Goal: Task Accomplishment & Management: Manage account settings

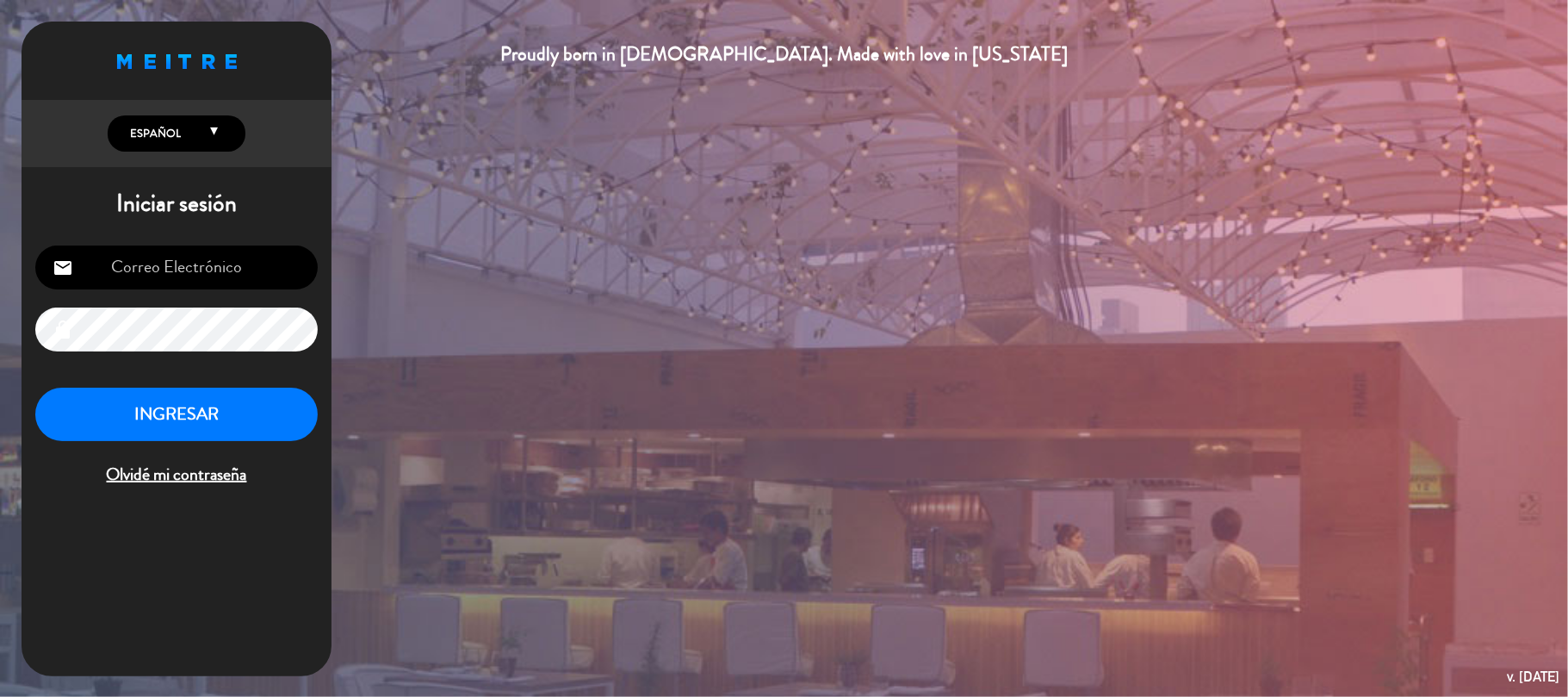
type input "[EMAIL_ADDRESS][DOMAIN_NAME]"
click at [199, 407] on button "INGRESAR" at bounding box center [176, 415] width 282 height 54
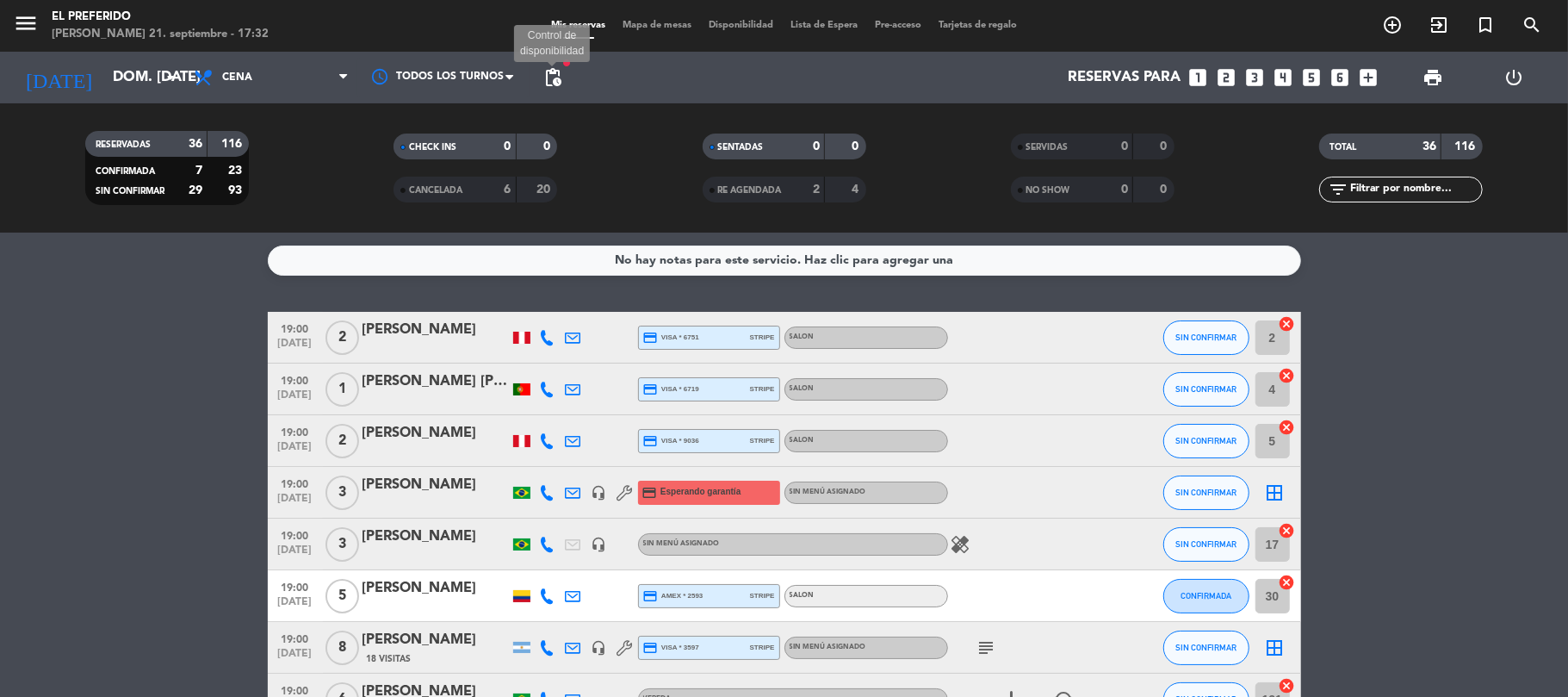
click at [543, 77] on span "pending_actions" at bounding box center [553, 77] width 20 height 20
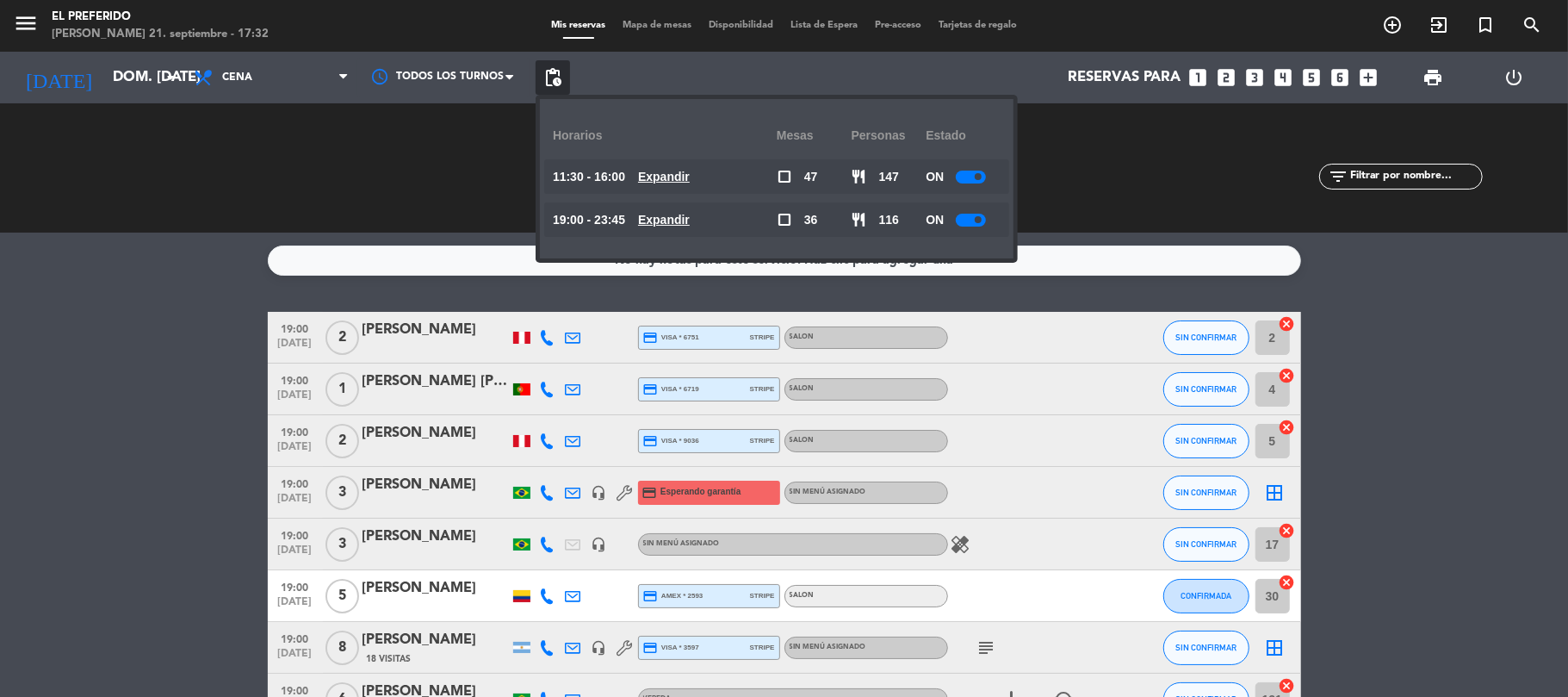
click at [689, 175] on u "Expandir" at bounding box center [663, 176] width 52 height 14
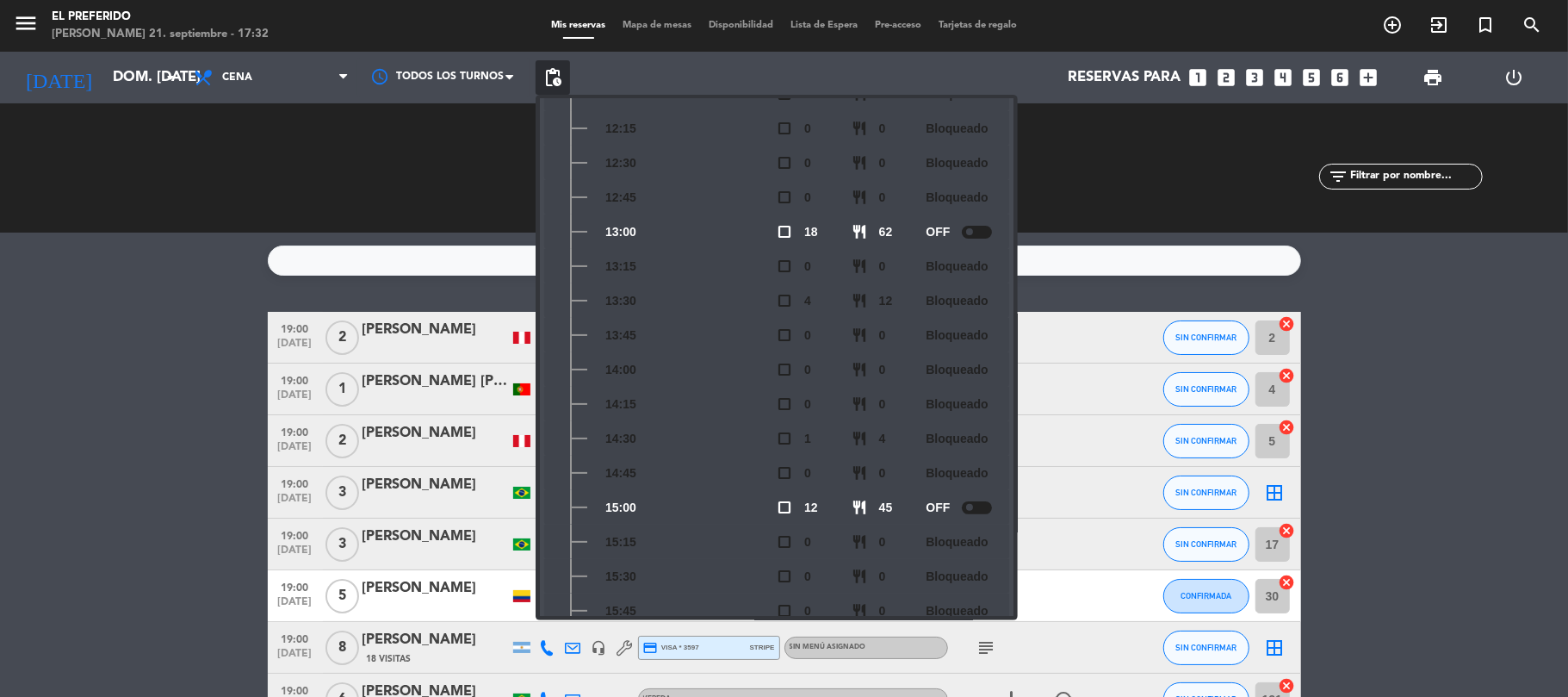
scroll to position [297, 0]
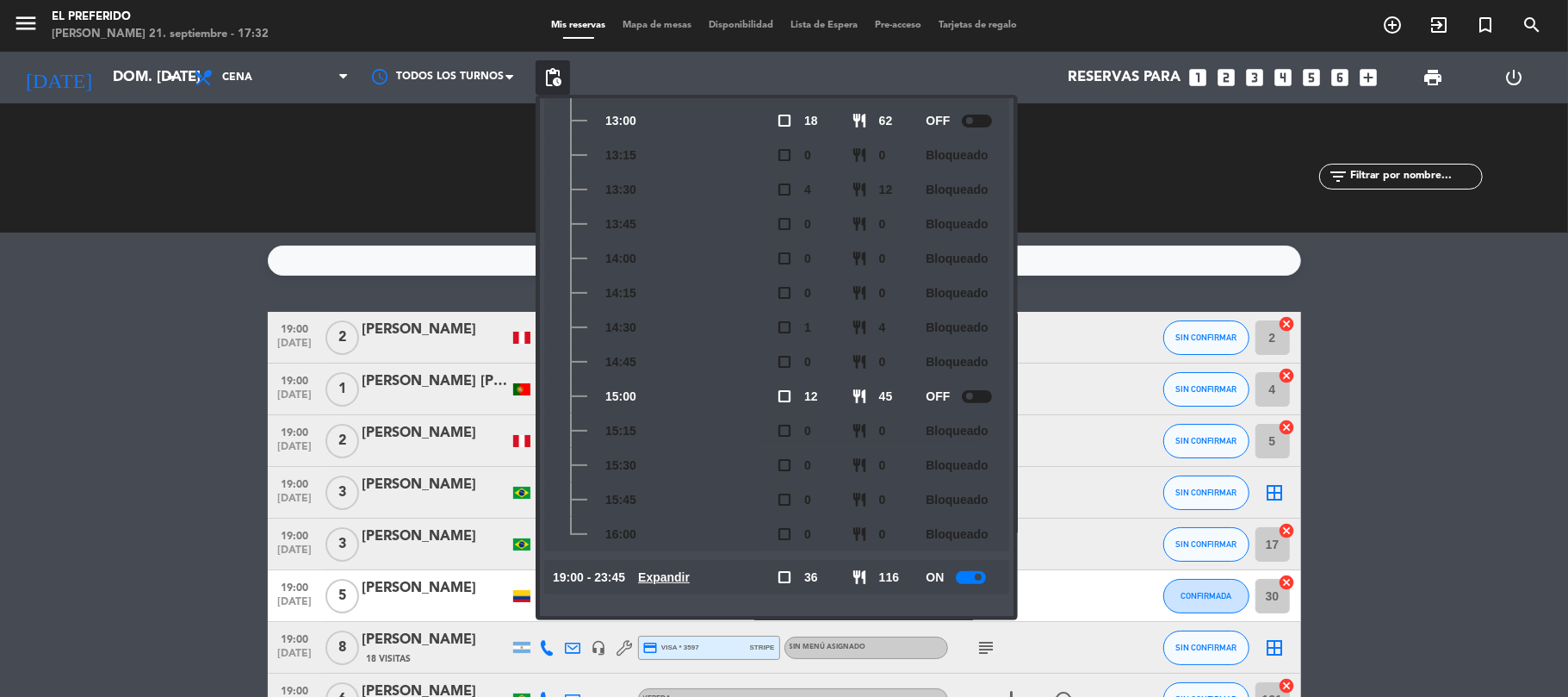
click at [688, 570] on u "Expandir" at bounding box center [663, 576] width 52 height 14
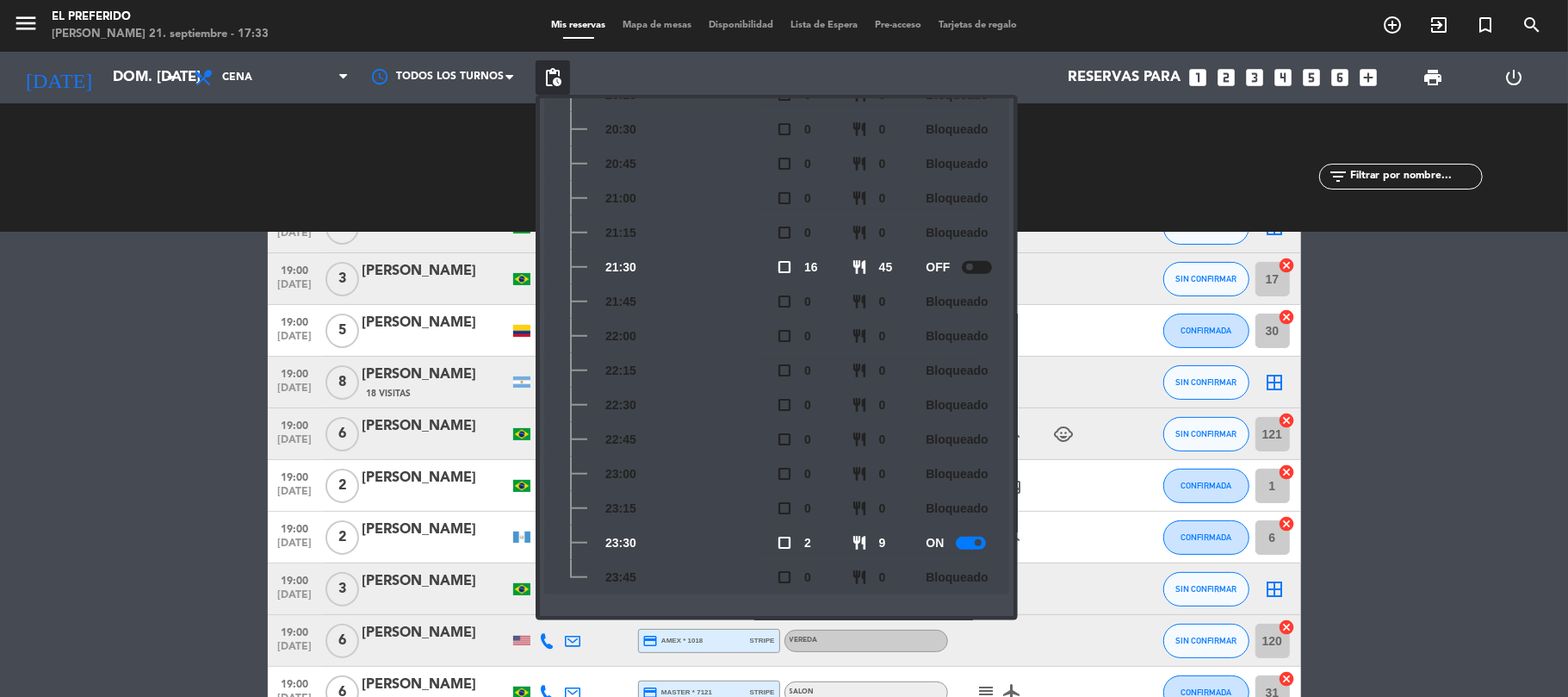
scroll to position [344, 0]
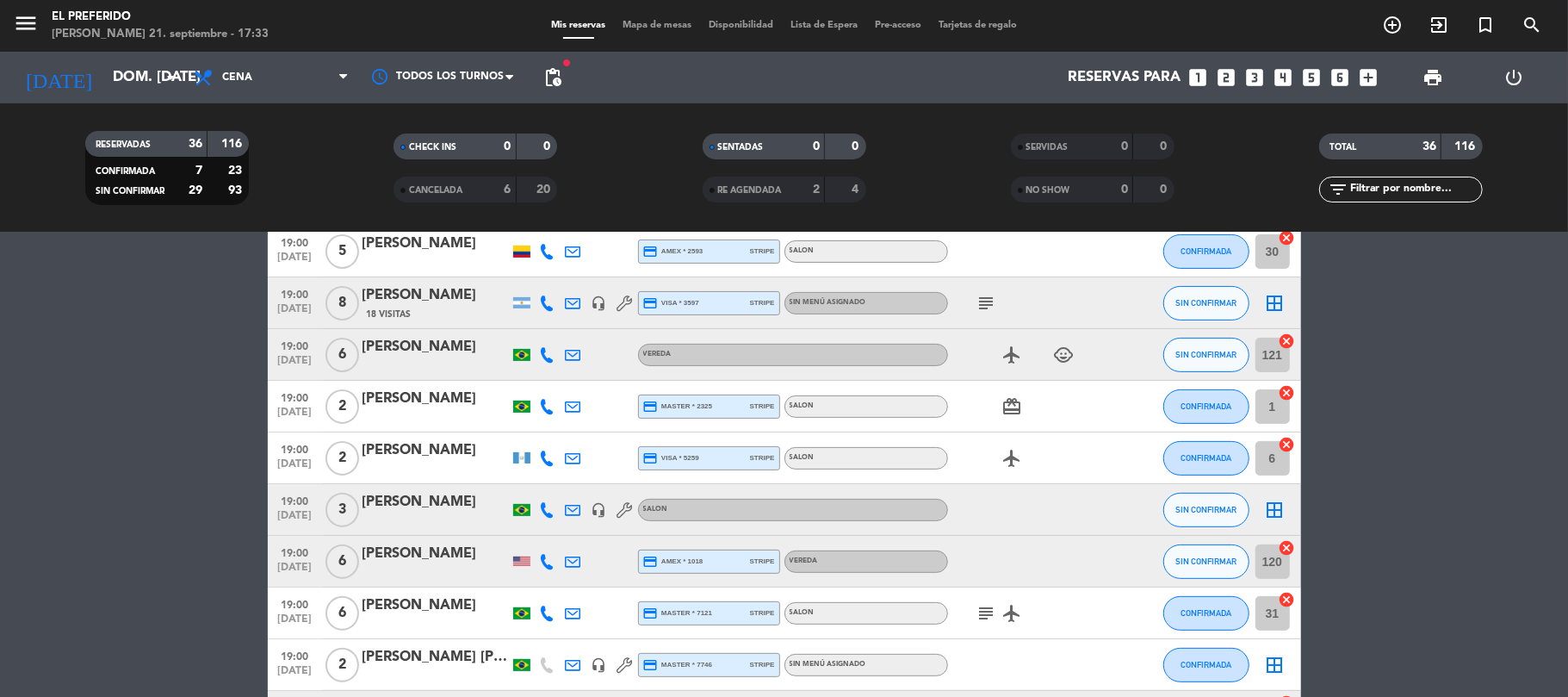
click at [558, 66] on span "pending_actions" at bounding box center [552, 77] width 34 height 34
click at [552, 87] on span "pending_actions" at bounding box center [553, 77] width 20 height 20
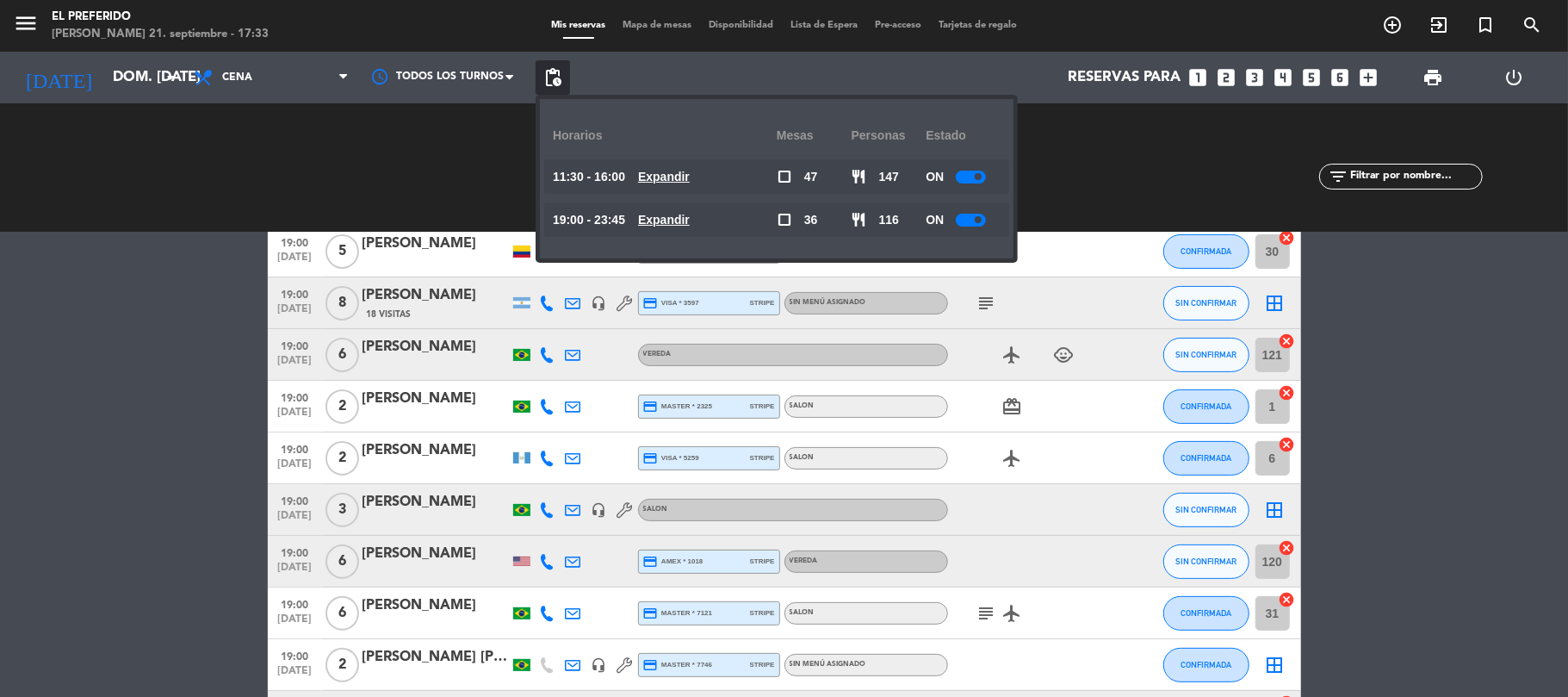
click at [670, 213] on u "Expandir" at bounding box center [663, 219] width 52 height 14
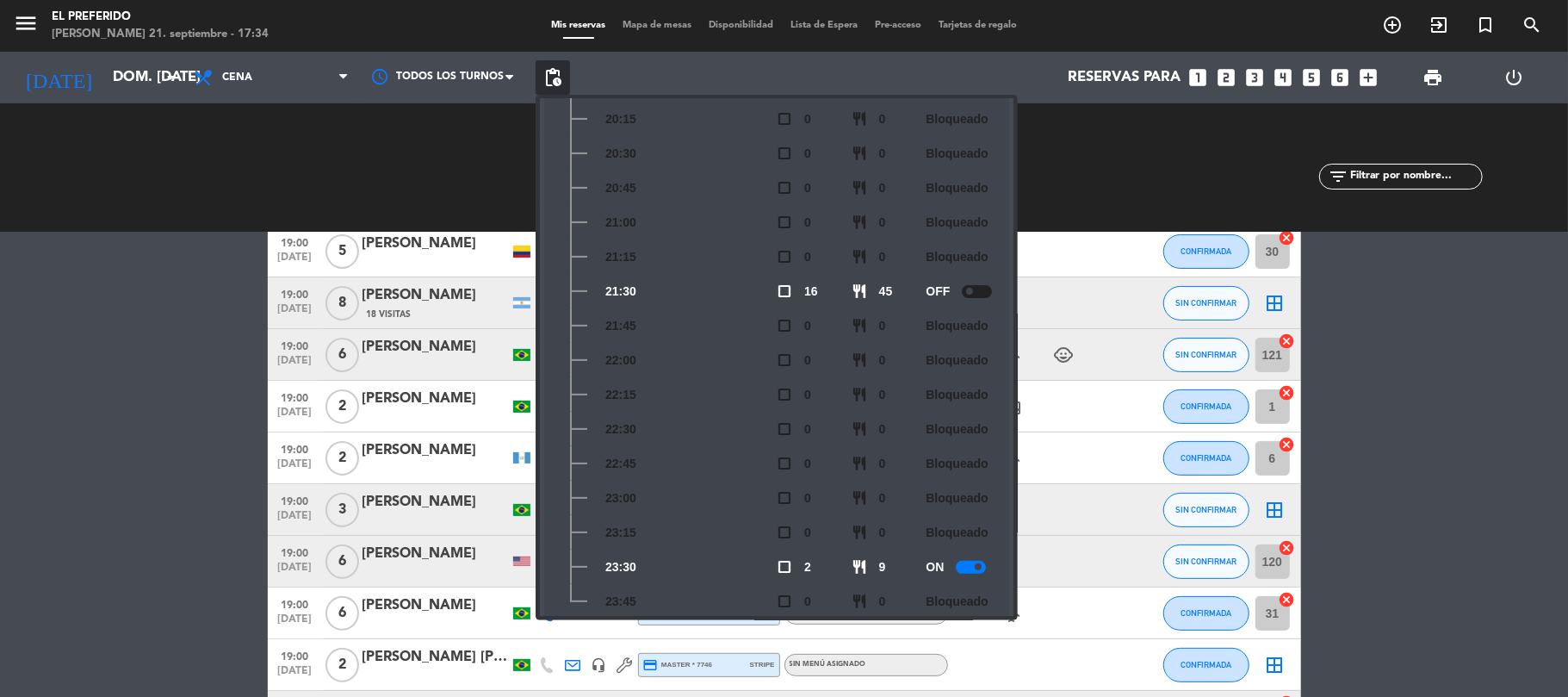
scroll to position [331, 0]
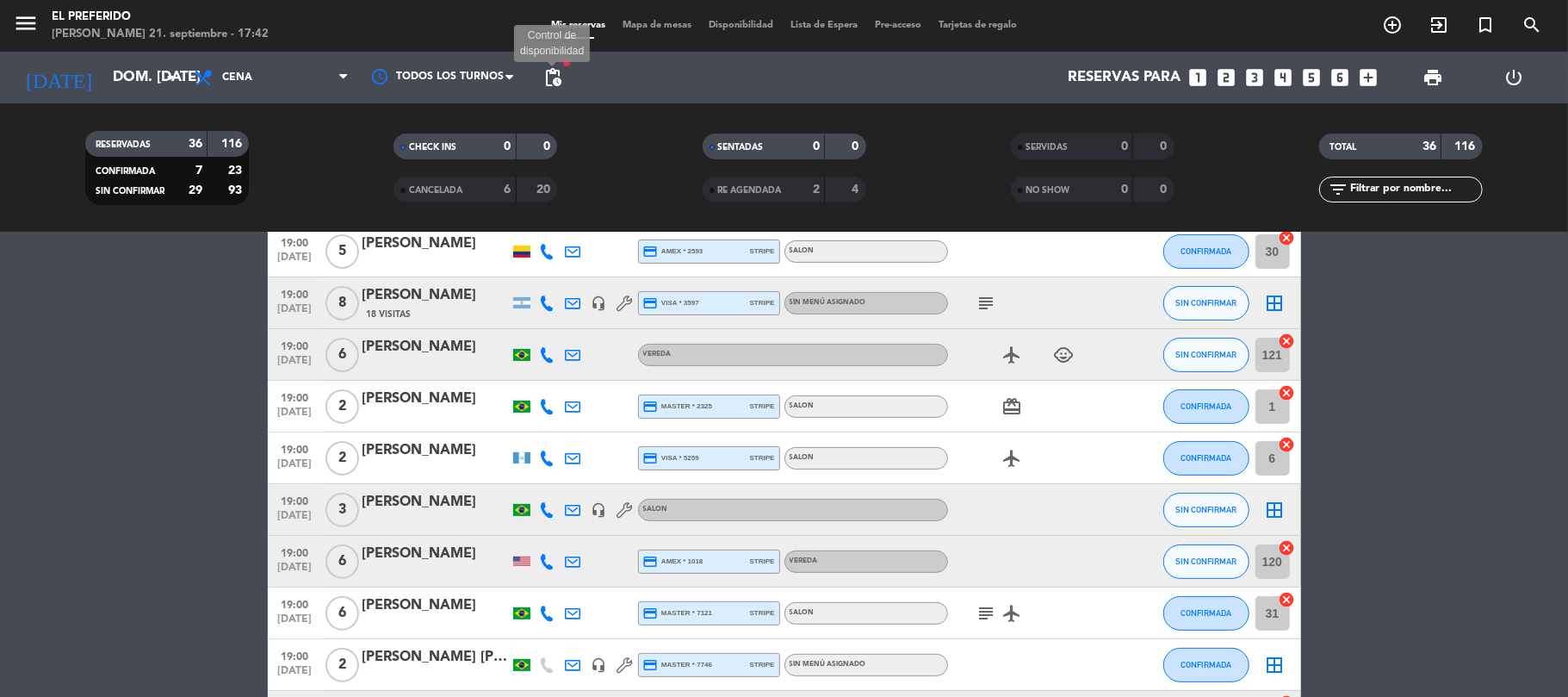
click at [561, 70] on span "pending_actions" at bounding box center [553, 77] width 20 height 20
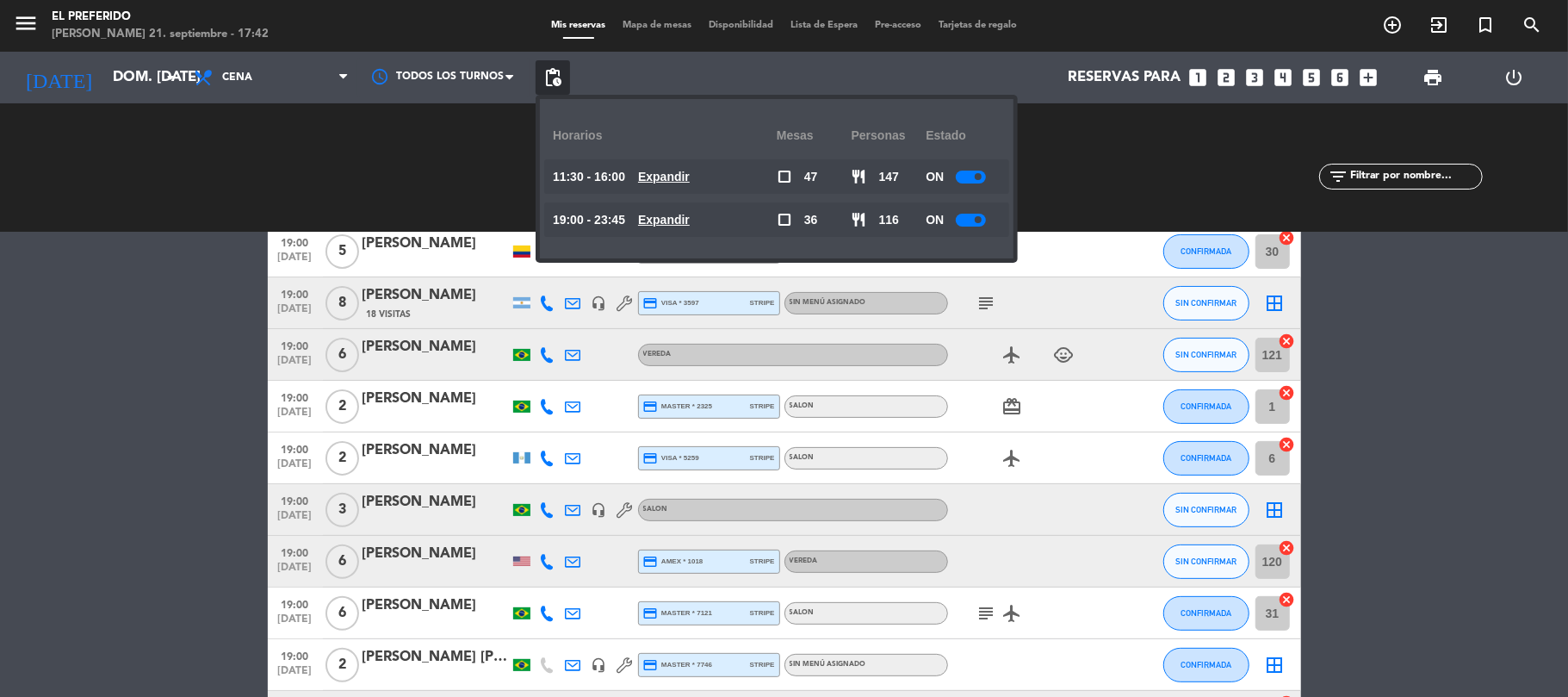
click at [689, 221] on u "Expandir" at bounding box center [663, 219] width 52 height 14
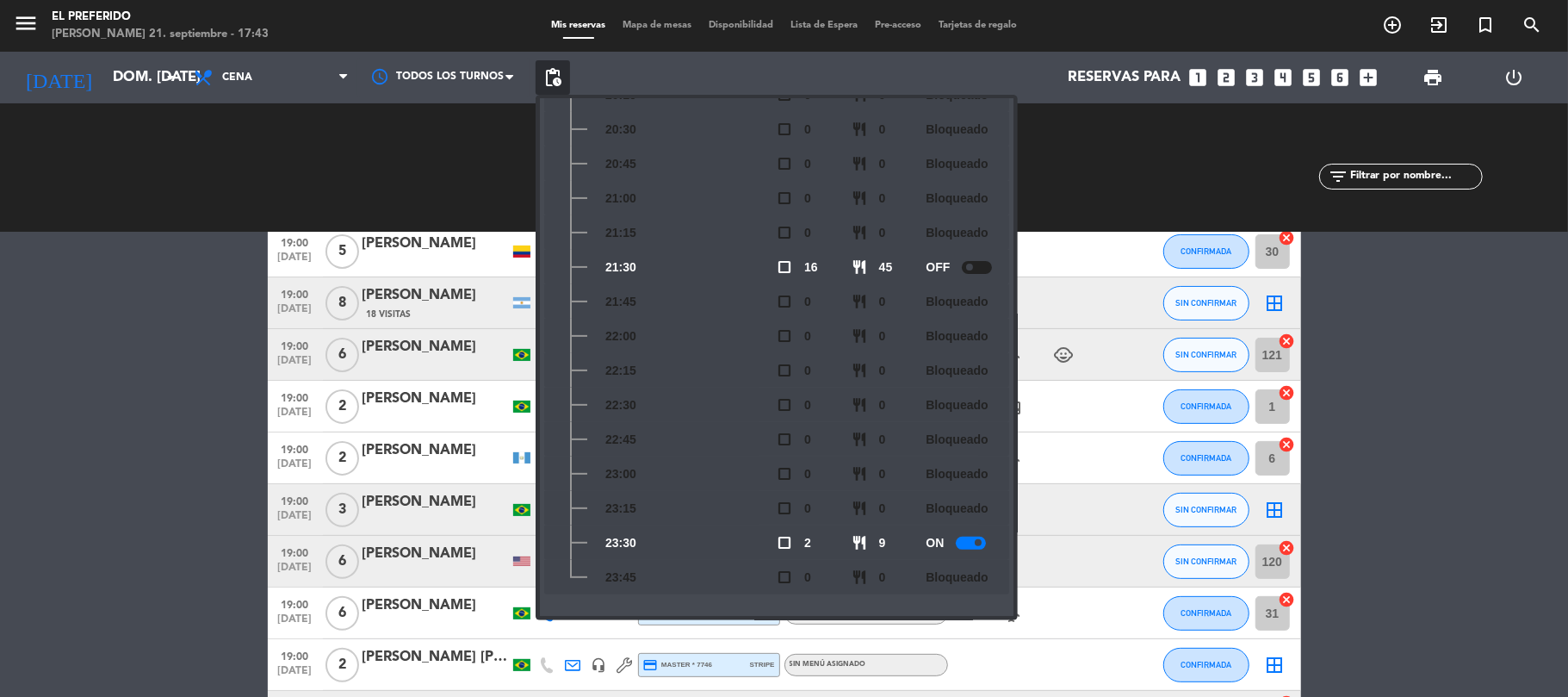
click at [800, 66] on div "Reservas para looks_one looks_two looks_3 looks_4 looks_5 looks_6 add_box" at bounding box center [978, 78] width 816 height 52
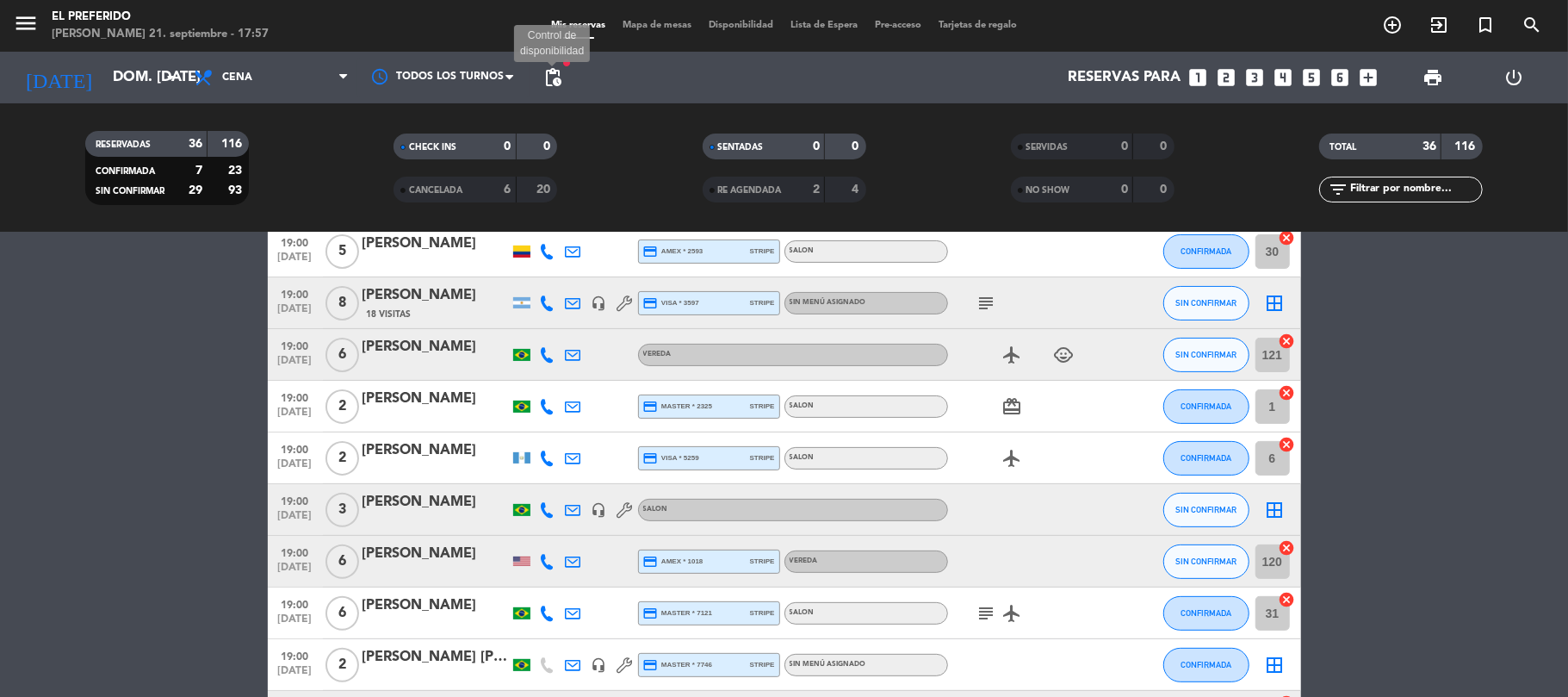
click at [548, 84] on span "pending_actions" at bounding box center [553, 77] width 20 height 20
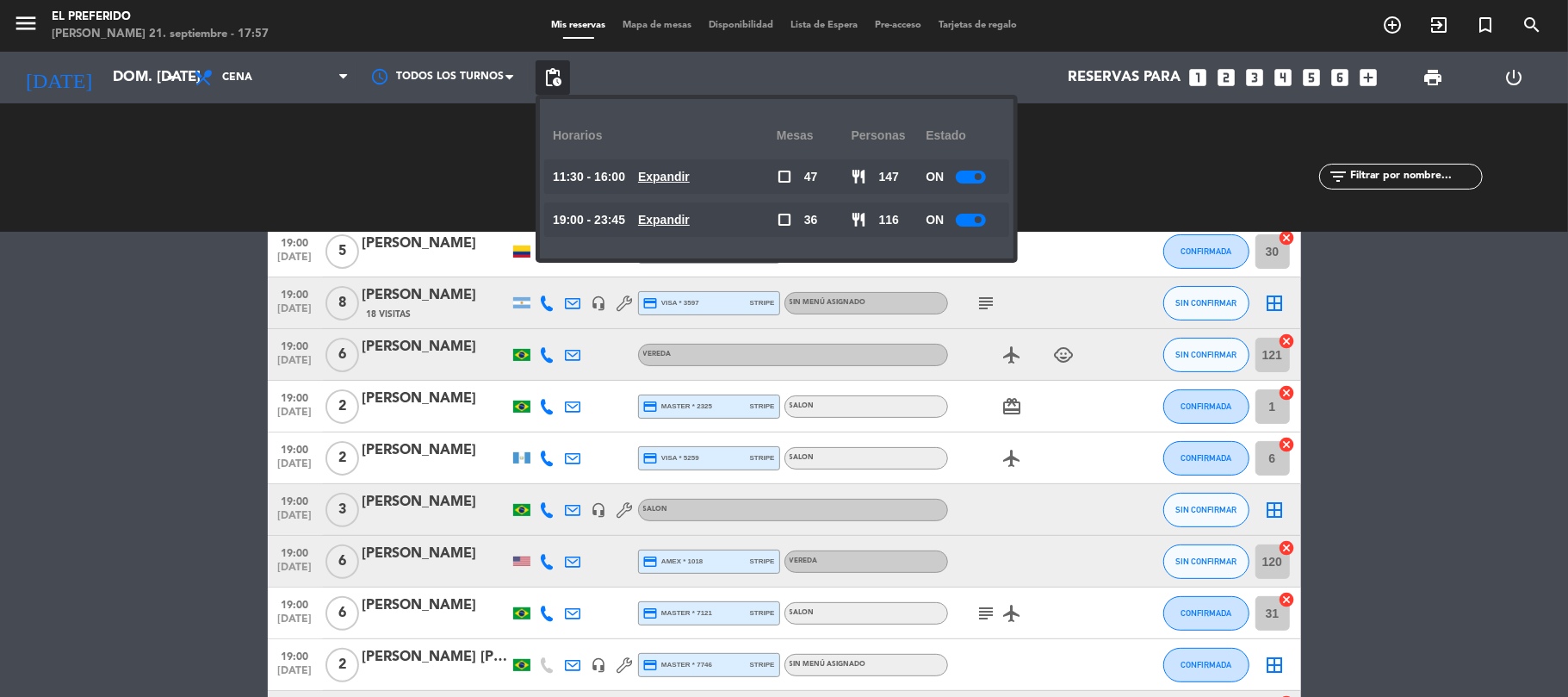
click at [668, 218] on u "Expandir" at bounding box center [663, 219] width 52 height 14
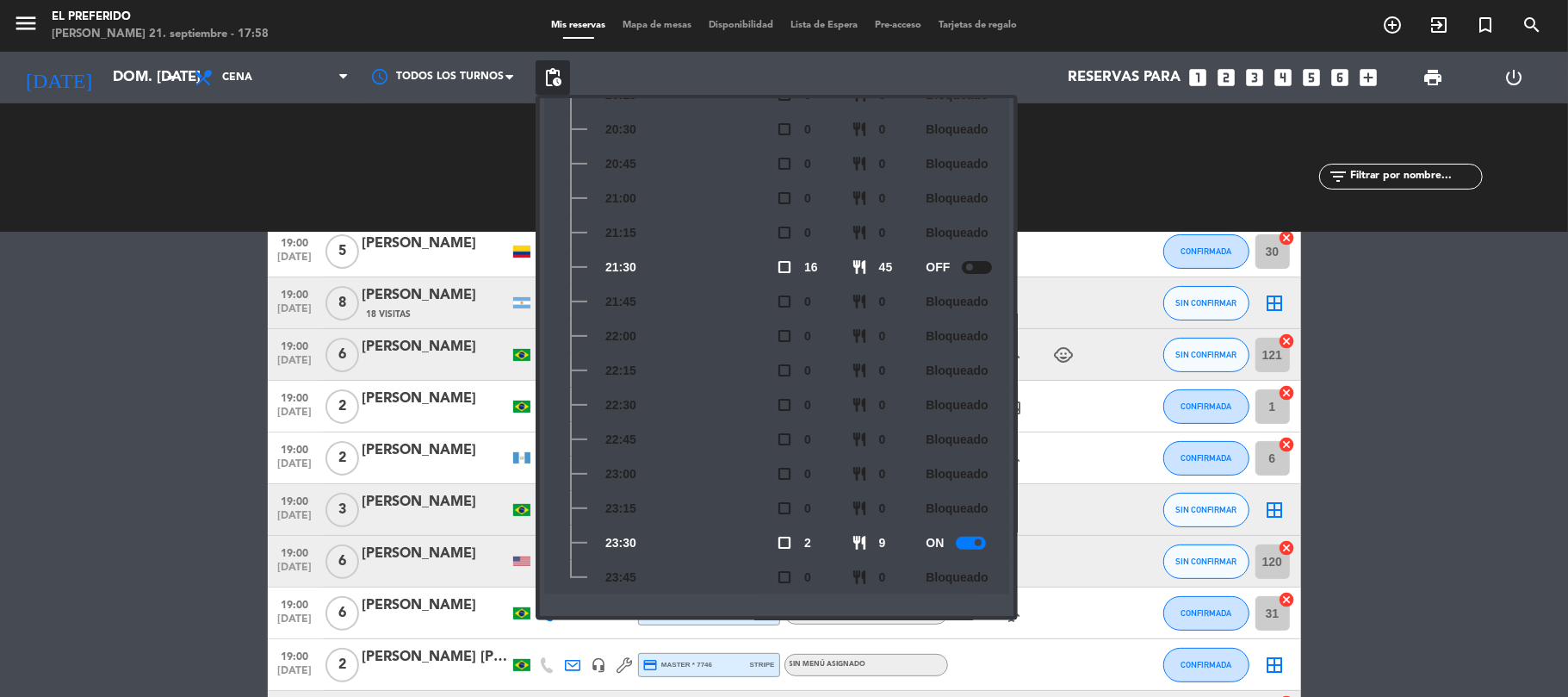
click at [446, 191] on div "CHECK INS 0 0 CANCELADA 6 20" at bounding box center [475, 168] width 308 height 95
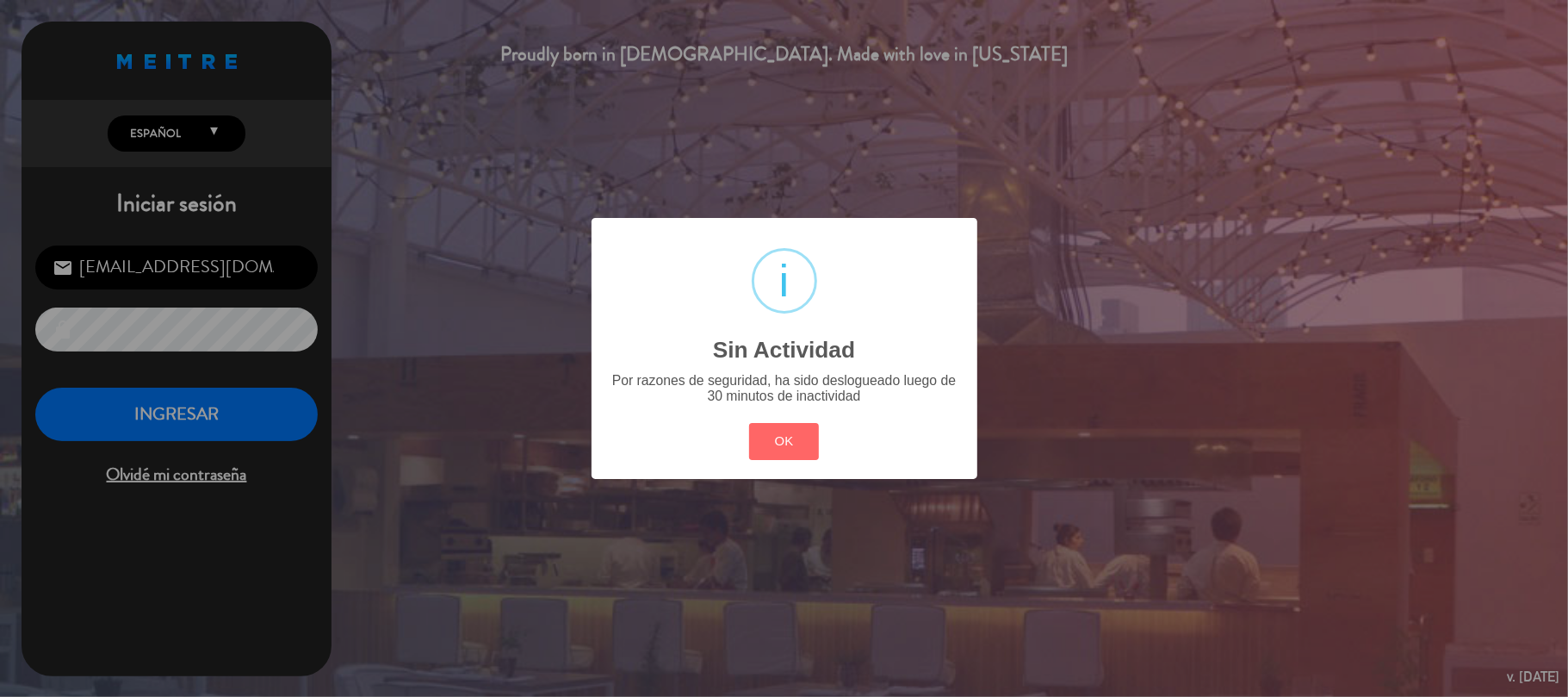
click at [769, 415] on div "? ! i Sin Actividad × Por razones de seguridad, ha sido deslogueado luego de 30…" at bounding box center [784, 348] width 386 height 260
click at [787, 435] on button "OK" at bounding box center [783, 442] width 70 height 37
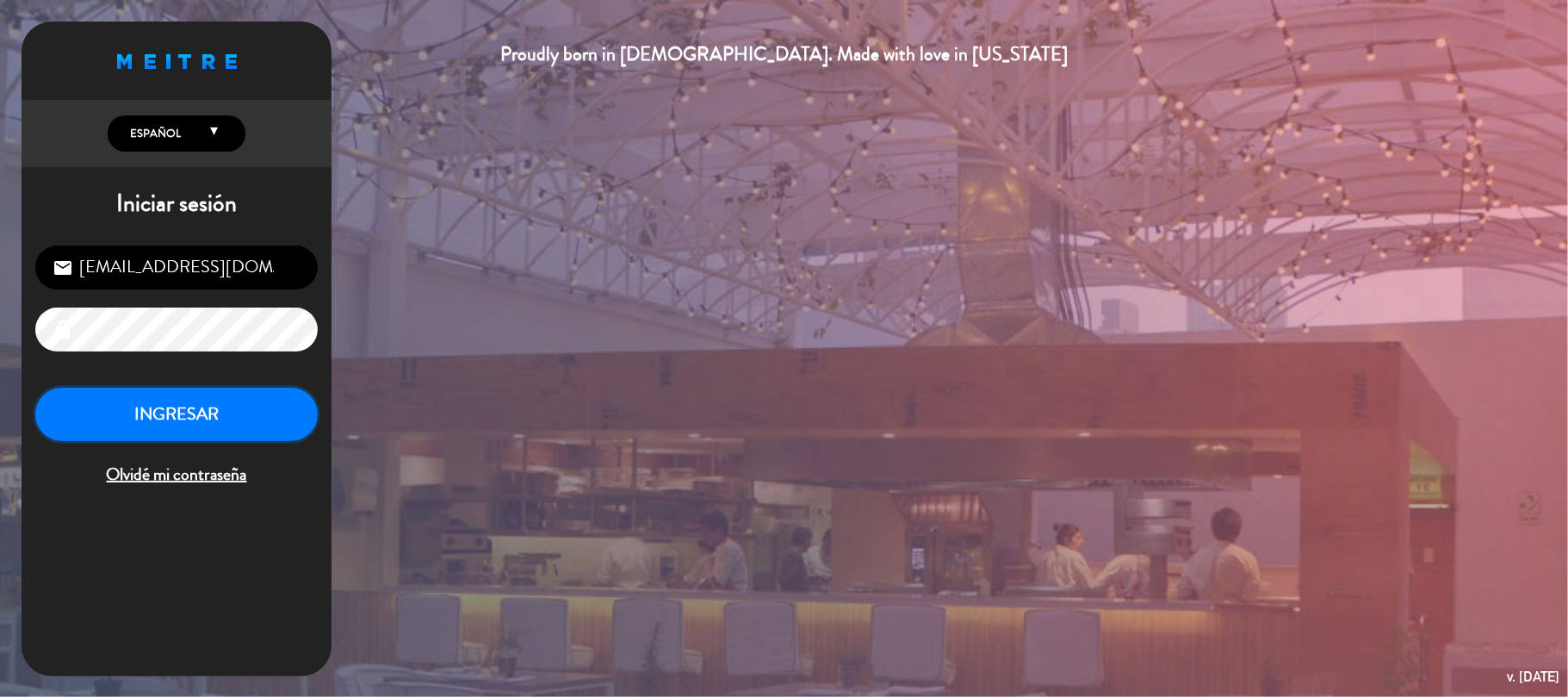
click at [211, 411] on button "INGRESAR" at bounding box center [176, 415] width 282 height 54
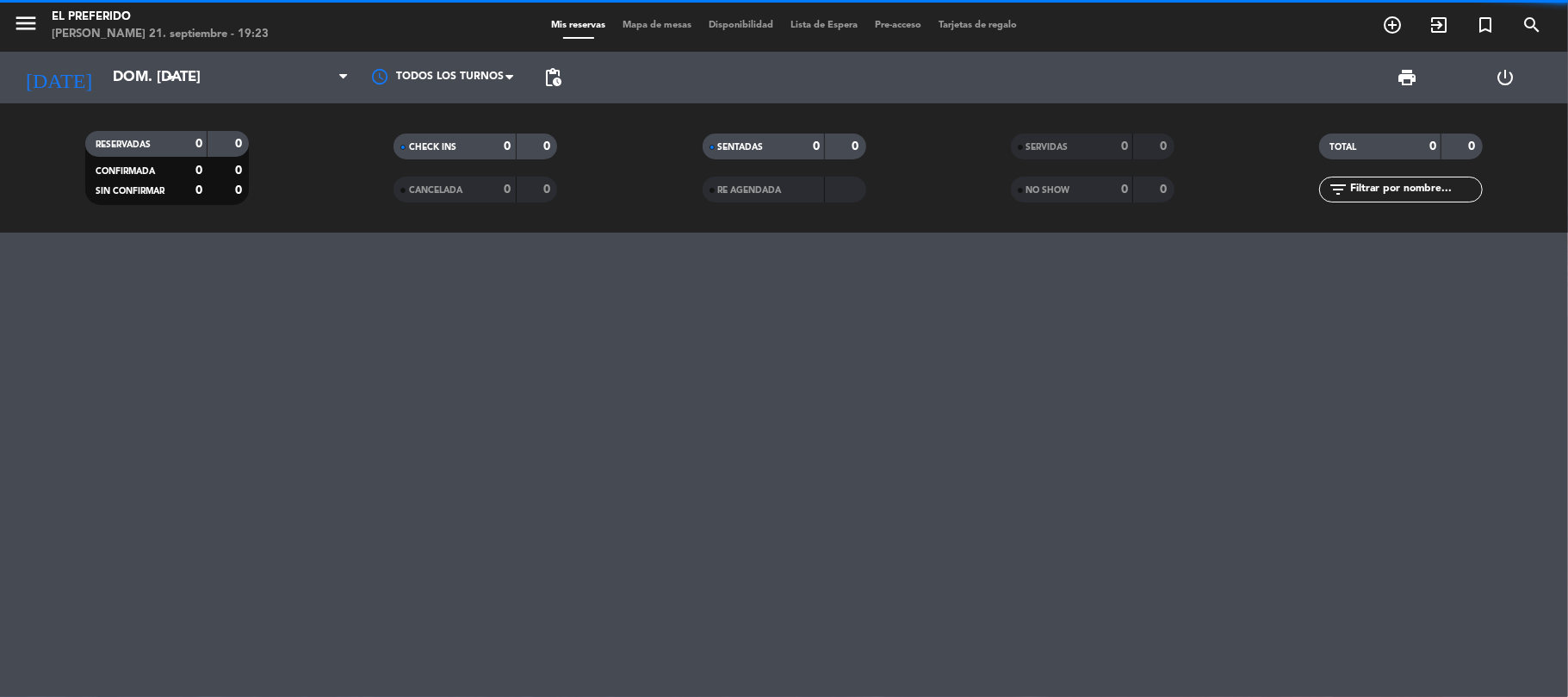
click at [100, 55] on div "[DATE] dom. [DATE] arrow_drop_down" at bounding box center [99, 78] width 173 height 52
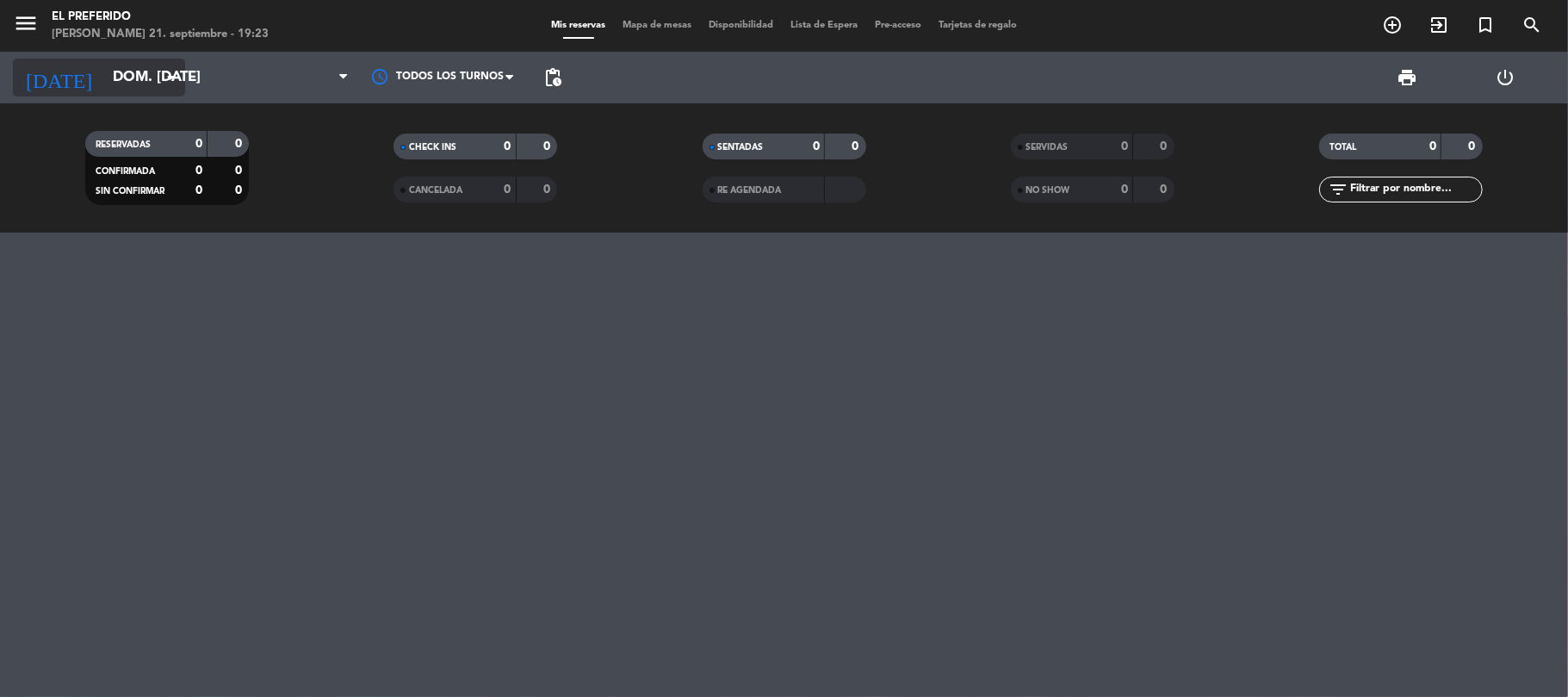
click at [113, 80] on input "dom. [DATE]" at bounding box center [197, 78] width 186 height 33
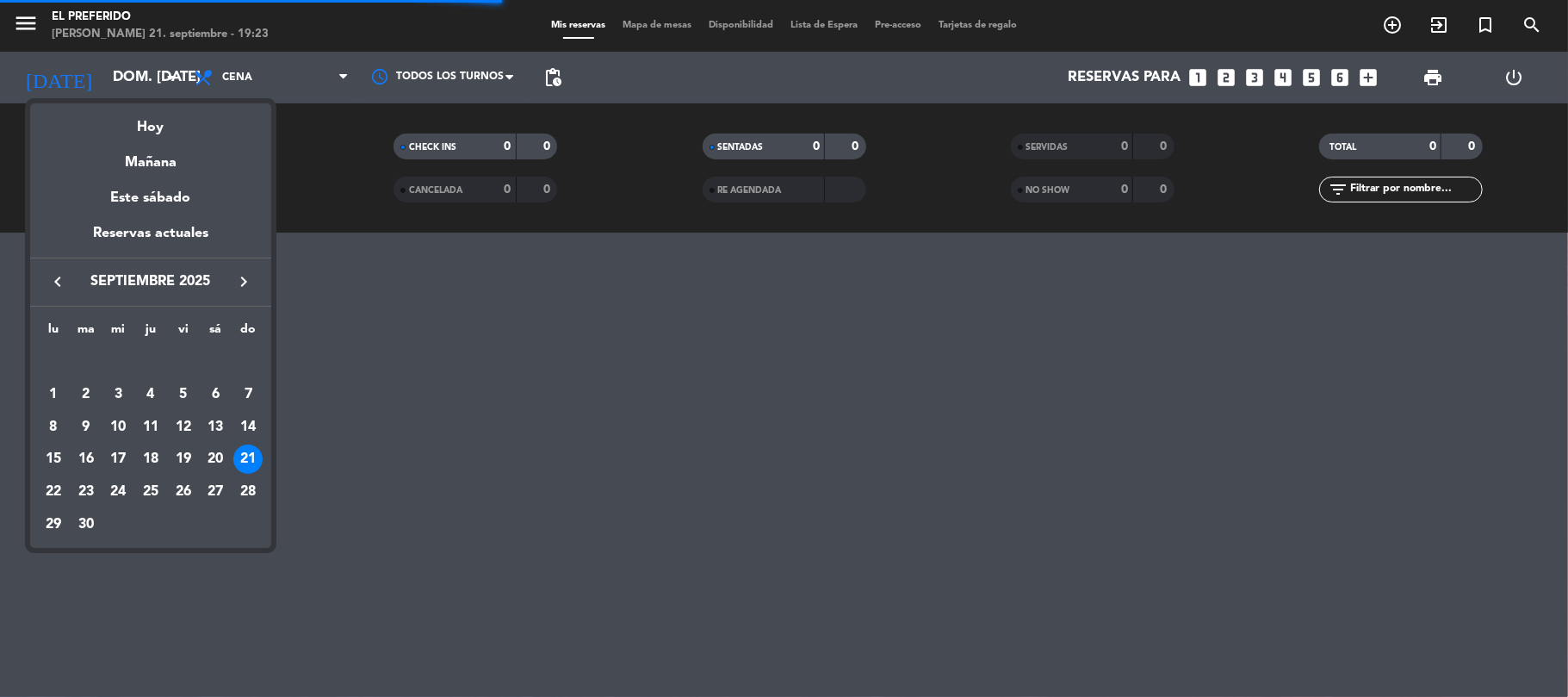
click at [238, 290] on icon "keyboard_arrow_right" at bounding box center [243, 281] width 20 height 20
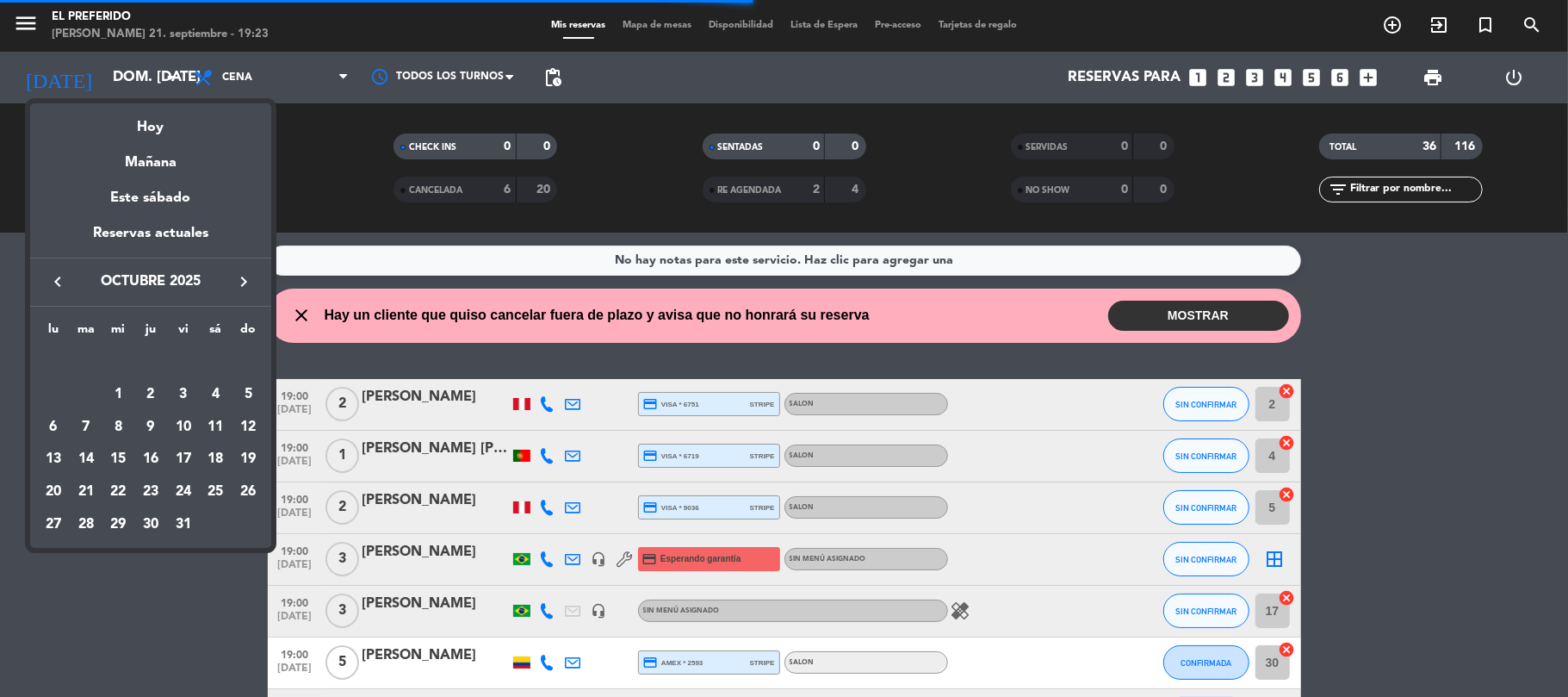
click at [48, 529] on div "27" at bounding box center [54, 524] width 30 height 30
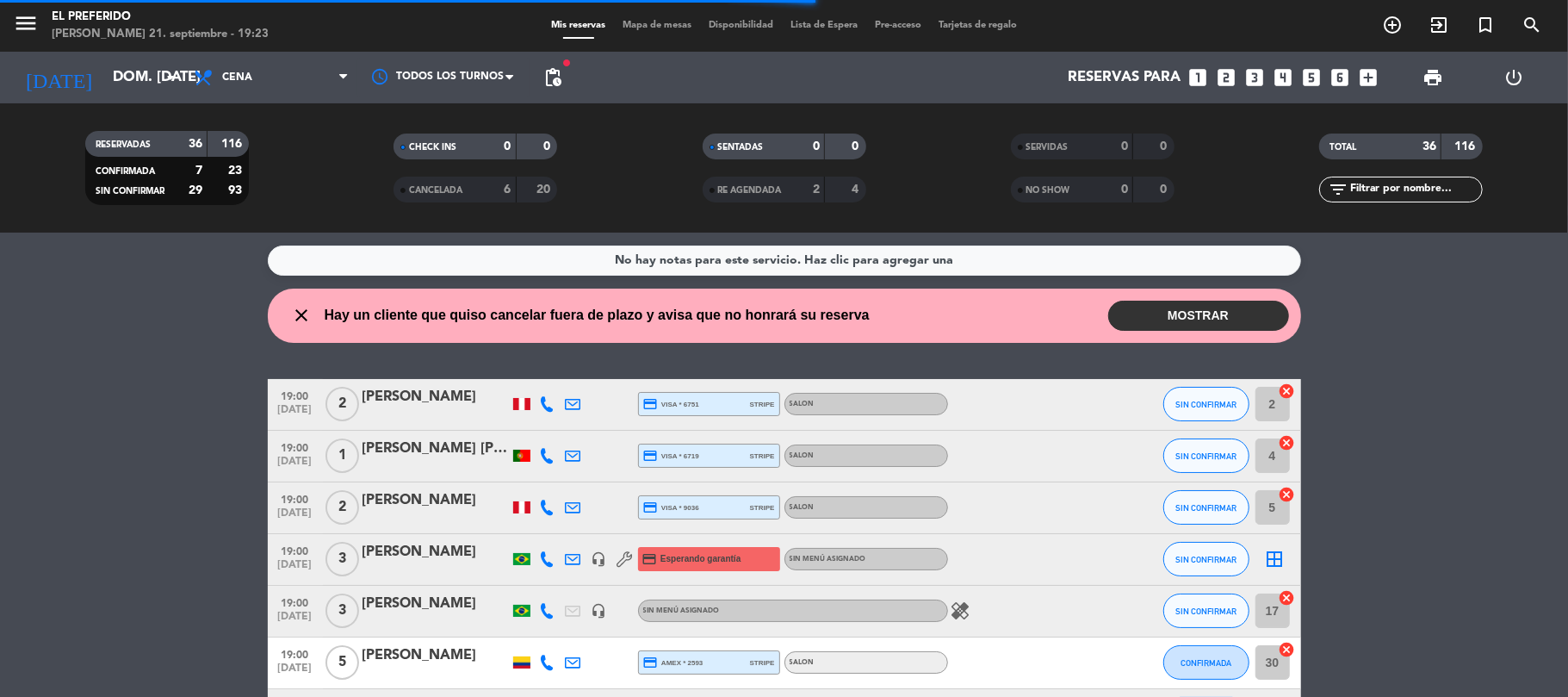
type input "lun. [DATE]"
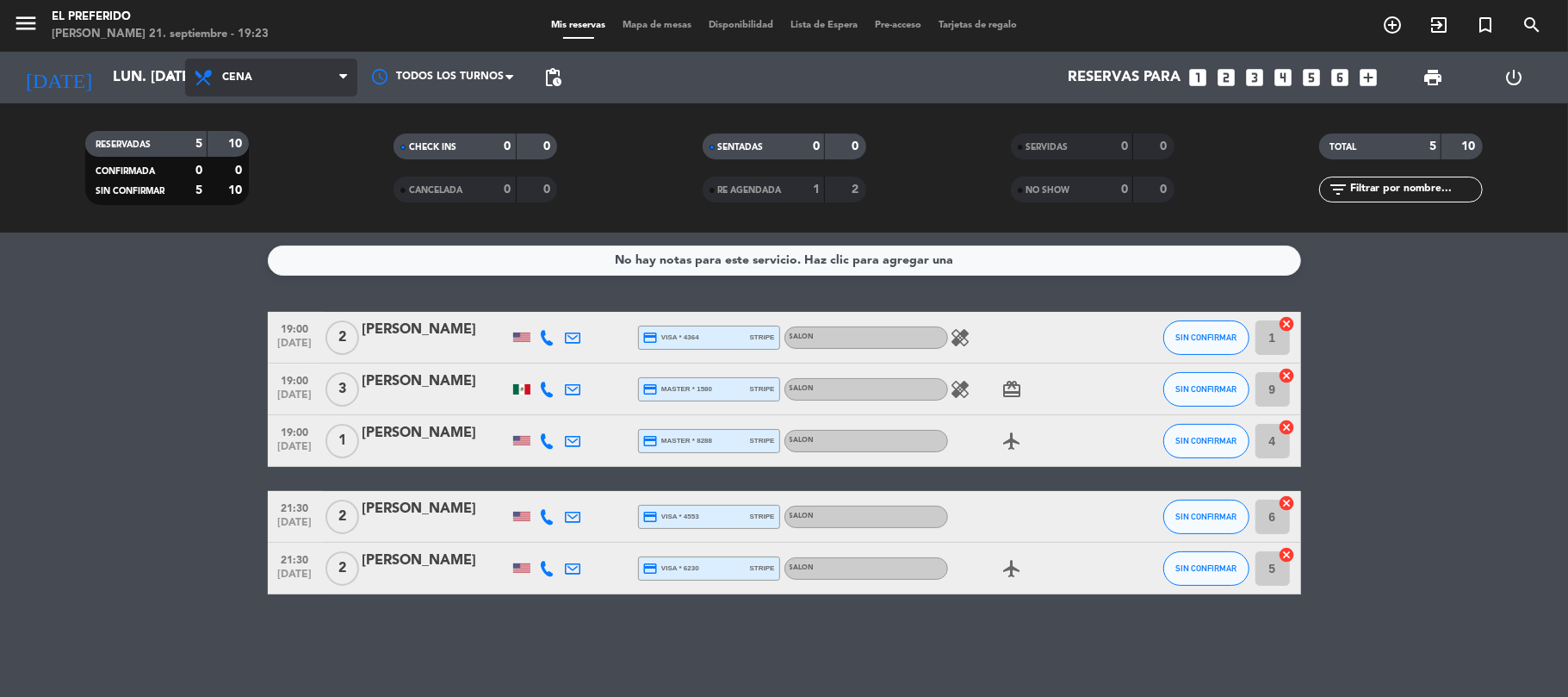
click at [256, 87] on span "Cena" at bounding box center [271, 77] width 173 height 38
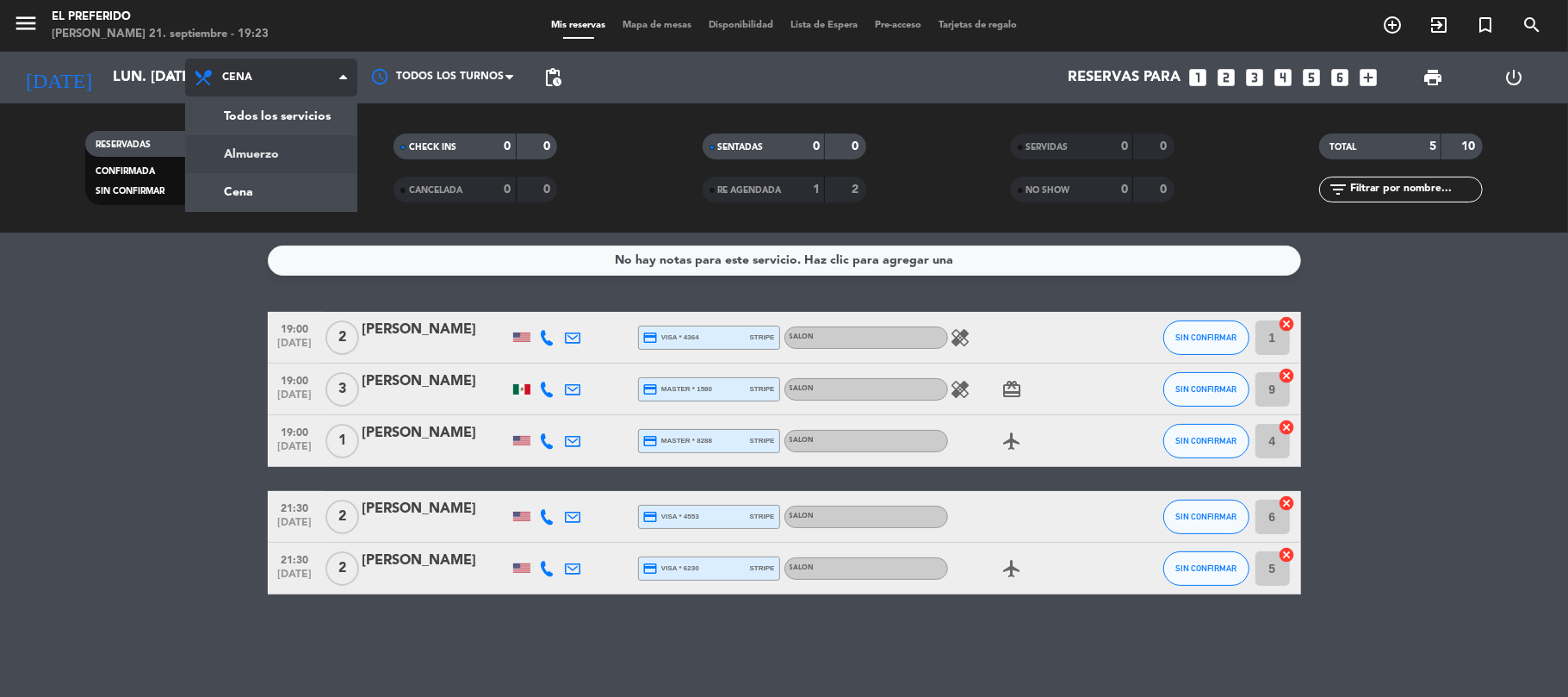
click at [268, 167] on div "menu El Preferido [PERSON_NAME] 21. septiembre - 19:23 Mis reservas Mapa de mes…" at bounding box center [784, 116] width 1568 height 233
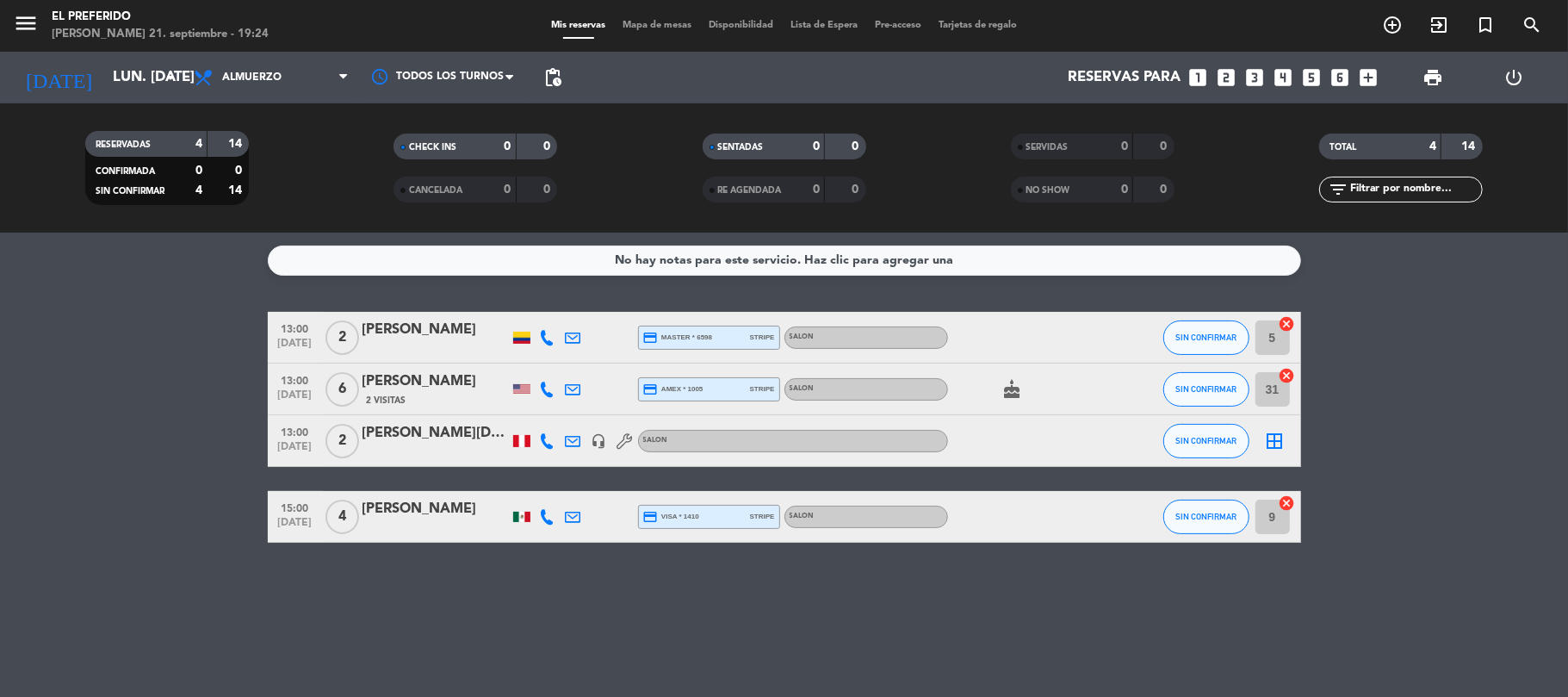
click at [461, 429] on div "[PERSON_NAME][DATE] [GEOGRAPHIC_DATA]" at bounding box center [436, 433] width 147 height 22
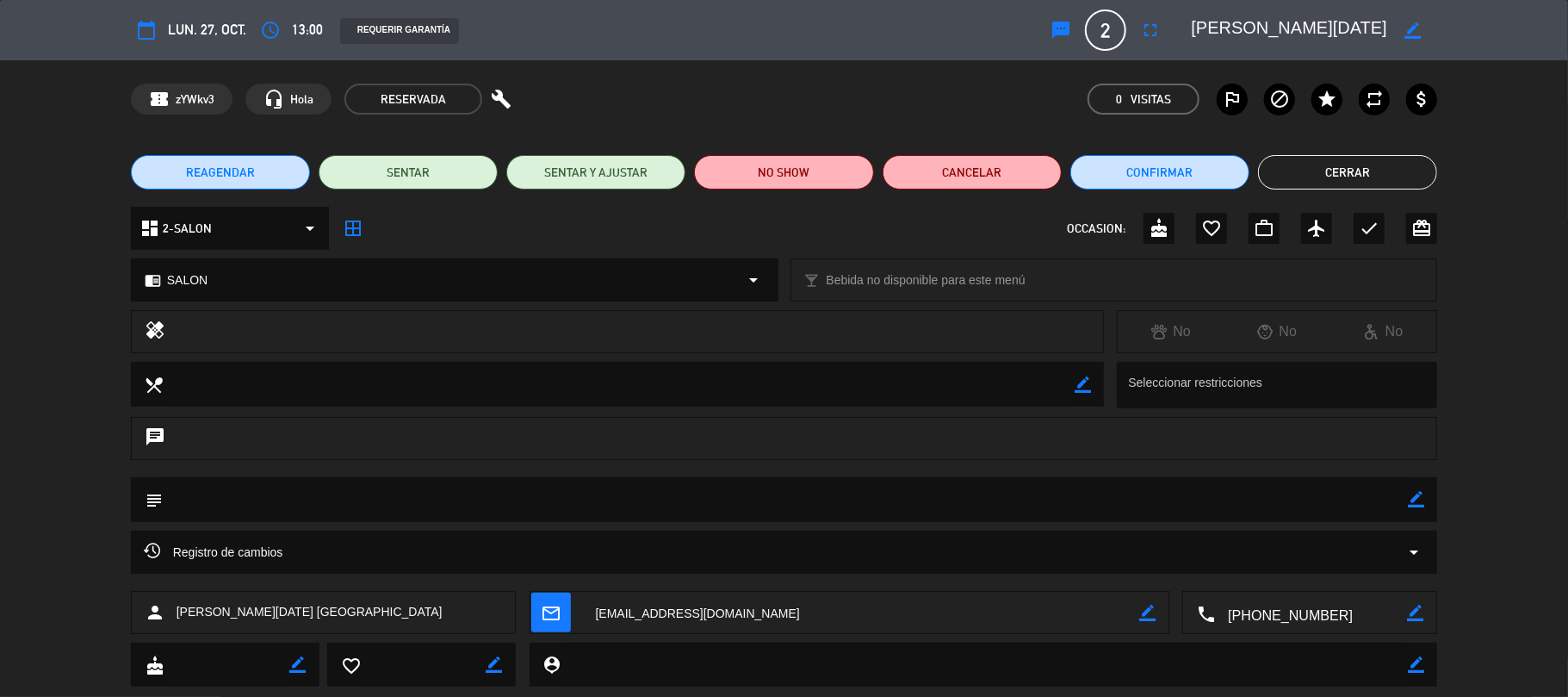
click at [389, 25] on div "REQUERIR GARANTÍA" at bounding box center [399, 31] width 119 height 26
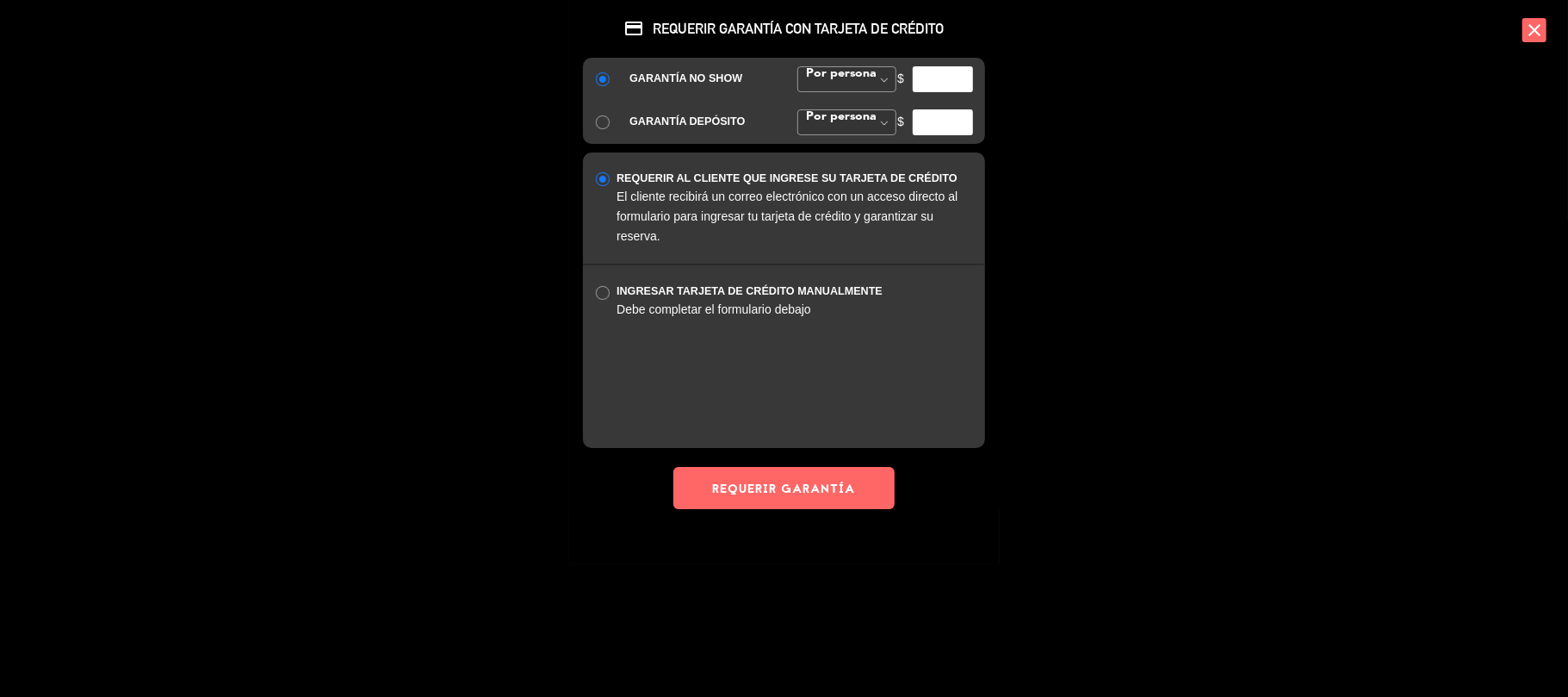
click at [366, 24] on div "credit_card REQUERIR GARANTÍA CON TARJETA DE CRÉDITO GARANTÍA NO SHOW Por perso…" at bounding box center [784, 348] width 1568 height 697
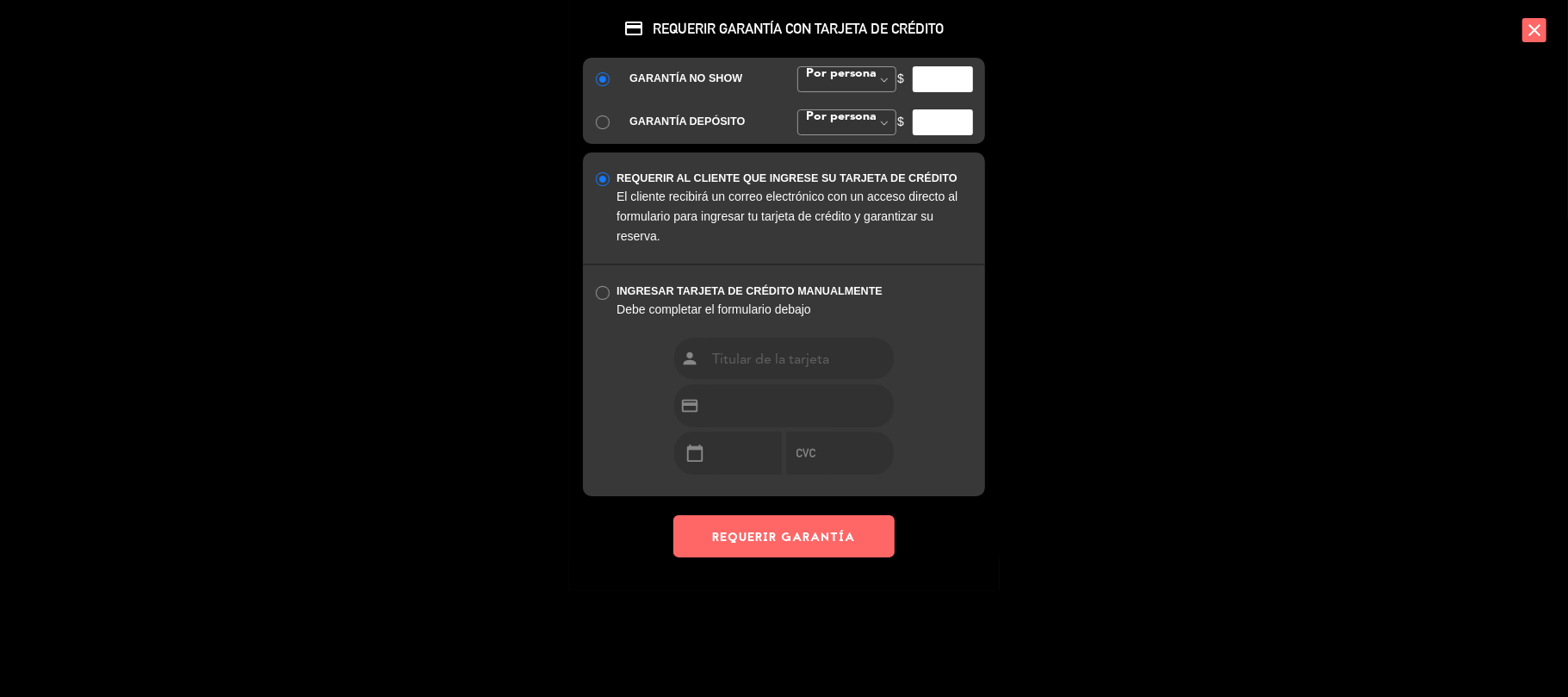
click at [919, 80] on input "number" at bounding box center [942, 79] width 60 height 26
type input "25000"
click at [786, 549] on button "REQUERIR GARANTÍA" at bounding box center [784, 536] width 221 height 42
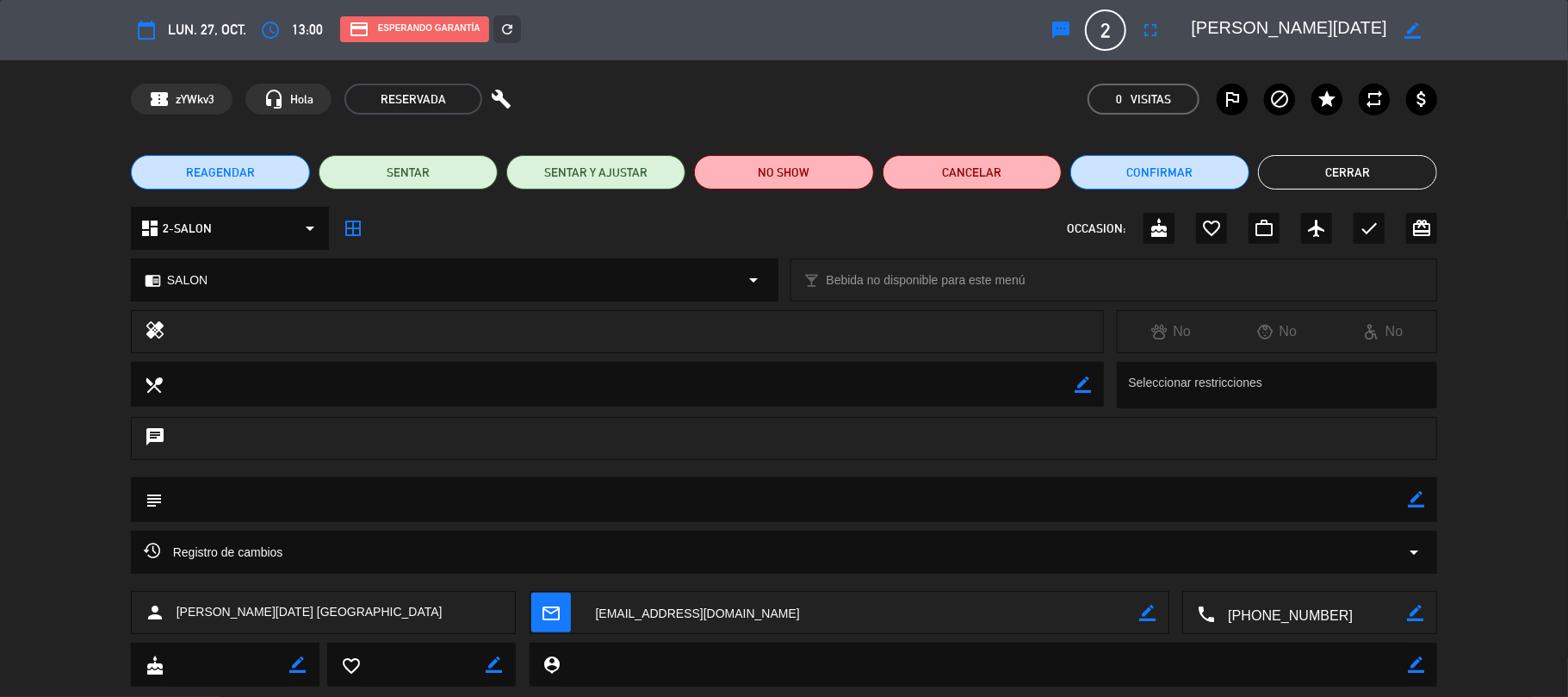
click at [1352, 193] on div "REAGENDAR SENTAR SENTAR Y AJUSTAR NO SHOW Cancelar Confirmar Cerrar" at bounding box center [784, 172] width 1568 height 69
click at [1368, 186] on button "Cerrar" at bounding box center [1347, 172] width 179 height 34
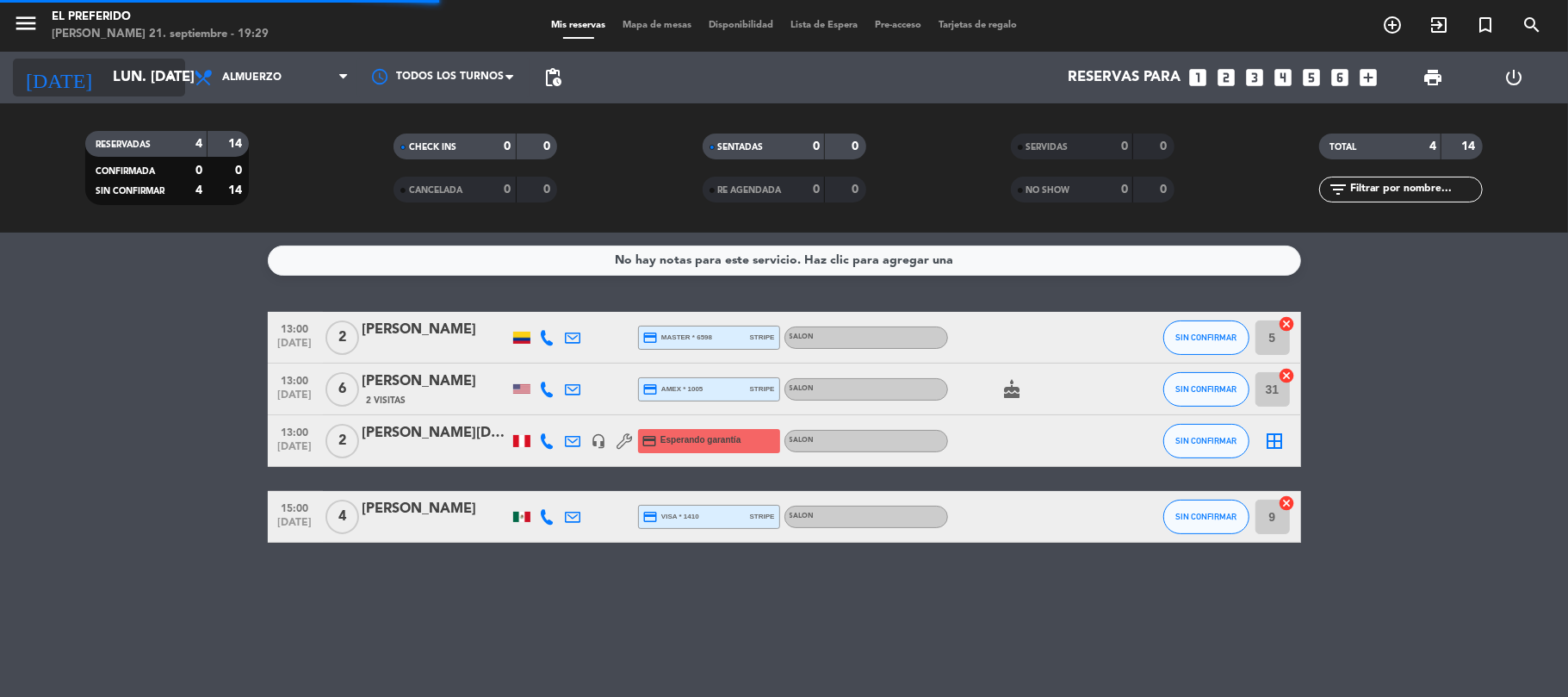
click at [132, 81] on input "lun. [DATE]" at bounding box center [197, 78] width 186 height 33
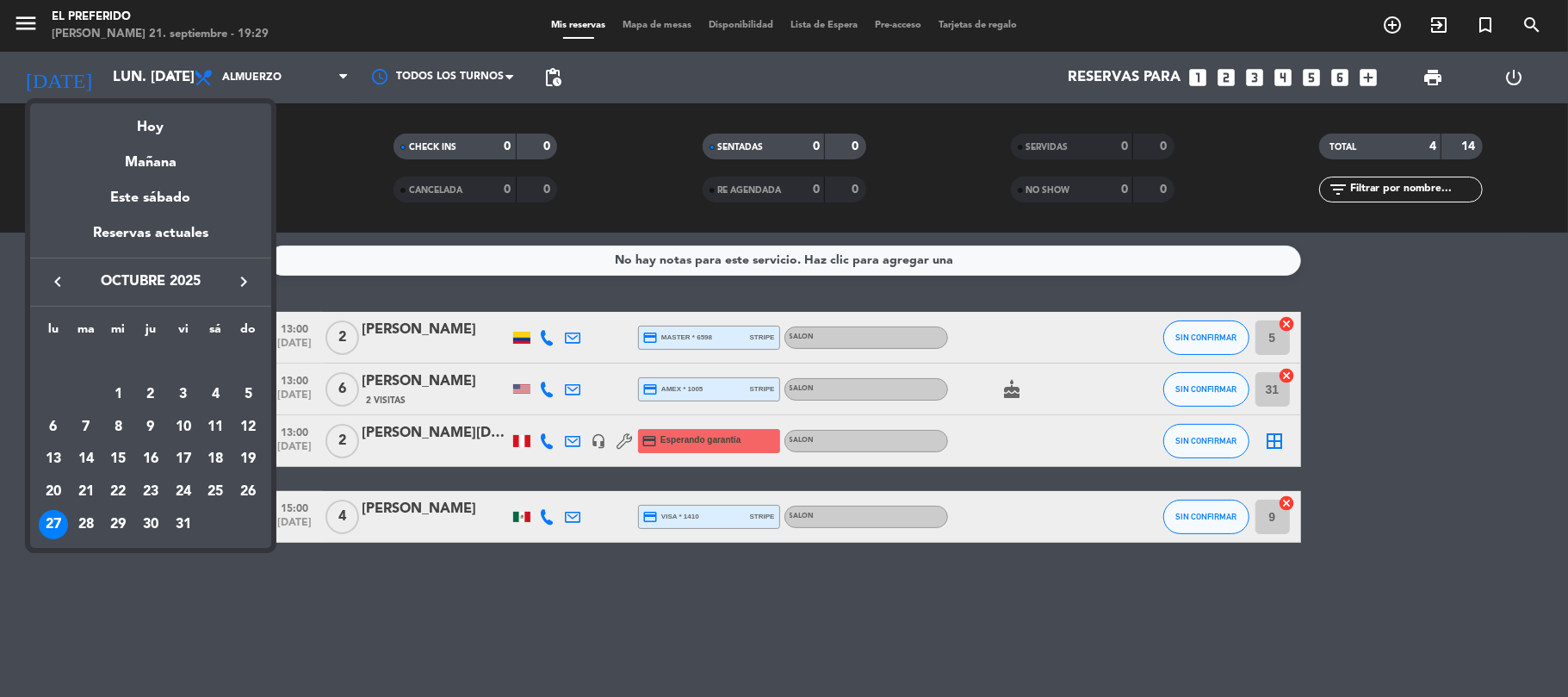
click at [304, 221] on div at bounding box center [784, 348] width 1568 height 697
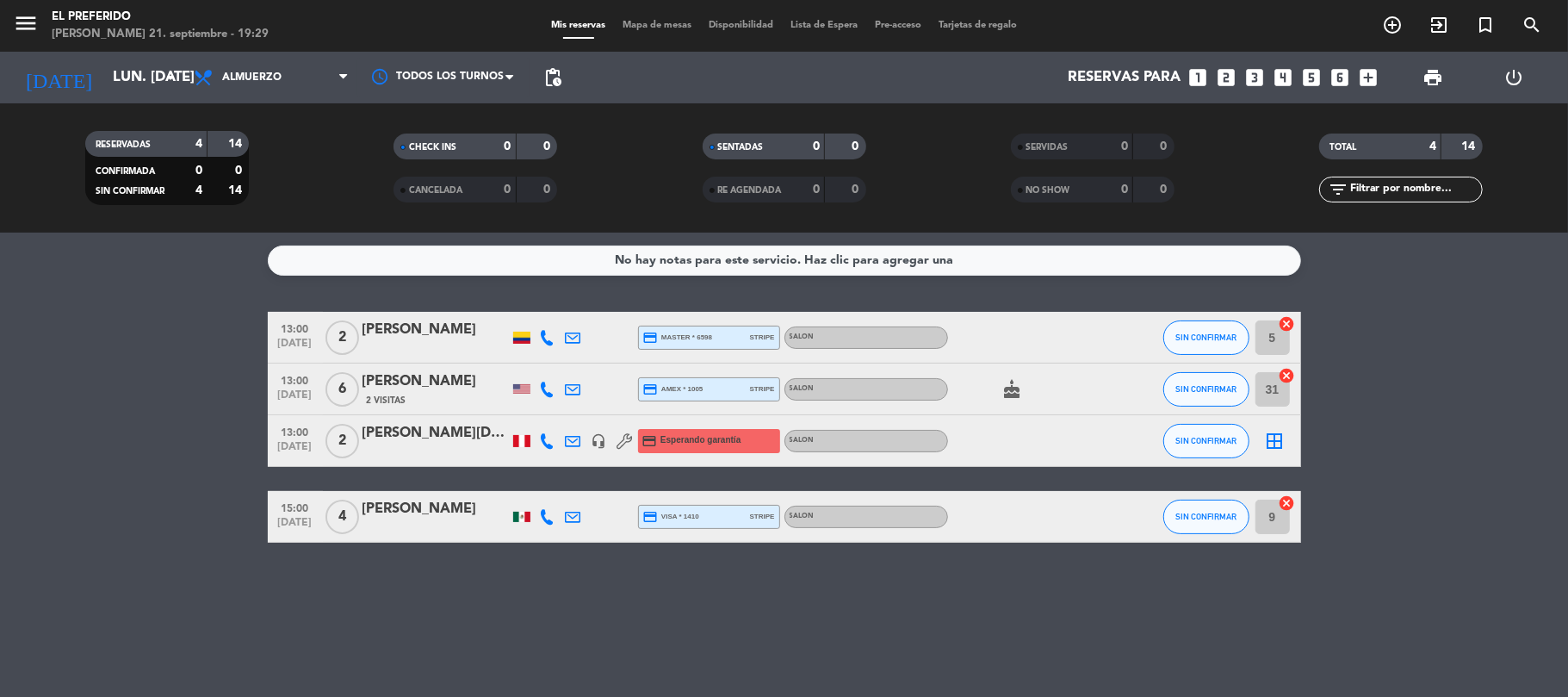
click at [118, 98] on div "[DATE] lun. [DATE] arrow_drop_down" at bounding box center [99, 78] width 173 height 52
click at [124, 97] on div "[DATE] lun. [DATE] arrow_drop_down" at bounding box center [99, 78] width 173 height 52
click at [104, 67] on input "lun. [DATE]" at bounding box center [197, 78] width 186 height 33
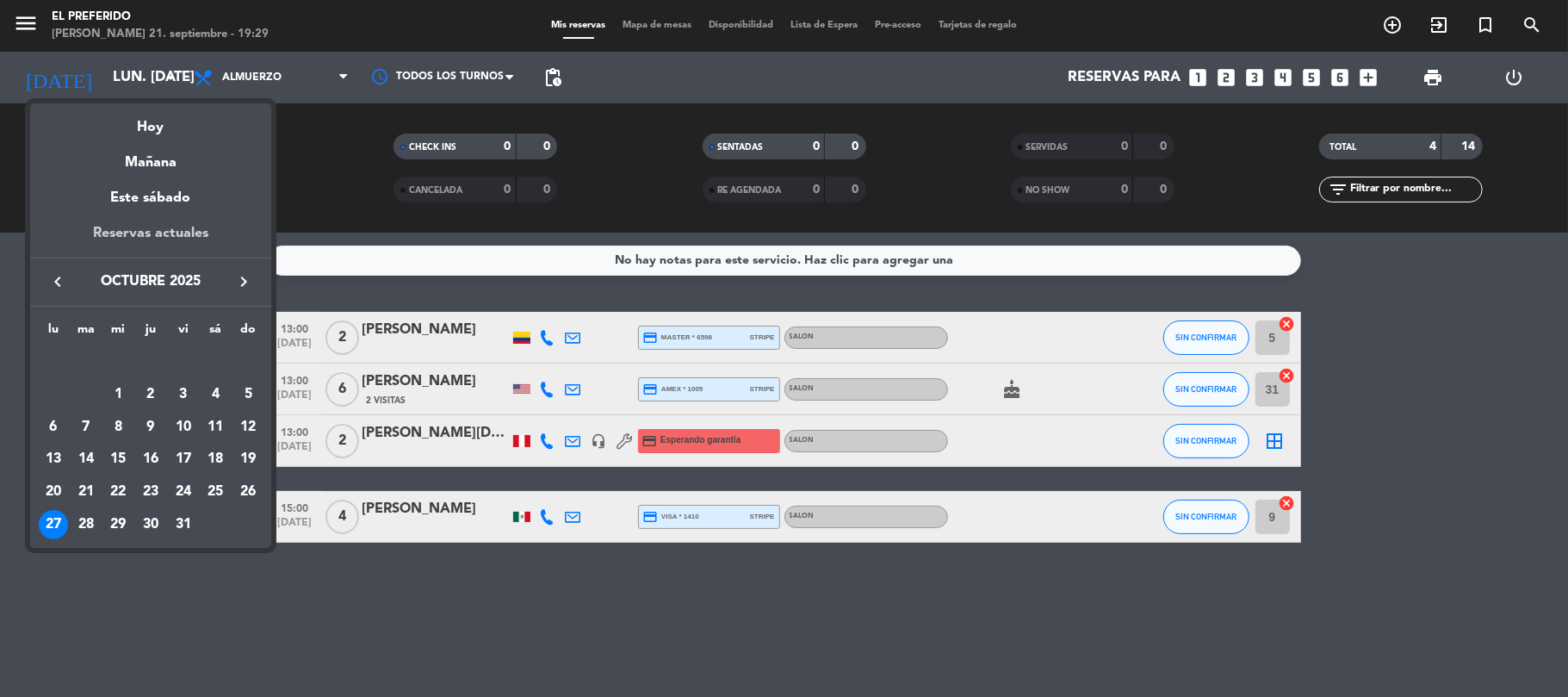
click at [160, 225] on div "Reservas actuales" at bounding box center [150, 239] width 241 height 35
